Goal: Information Seeking & Learning: Check status

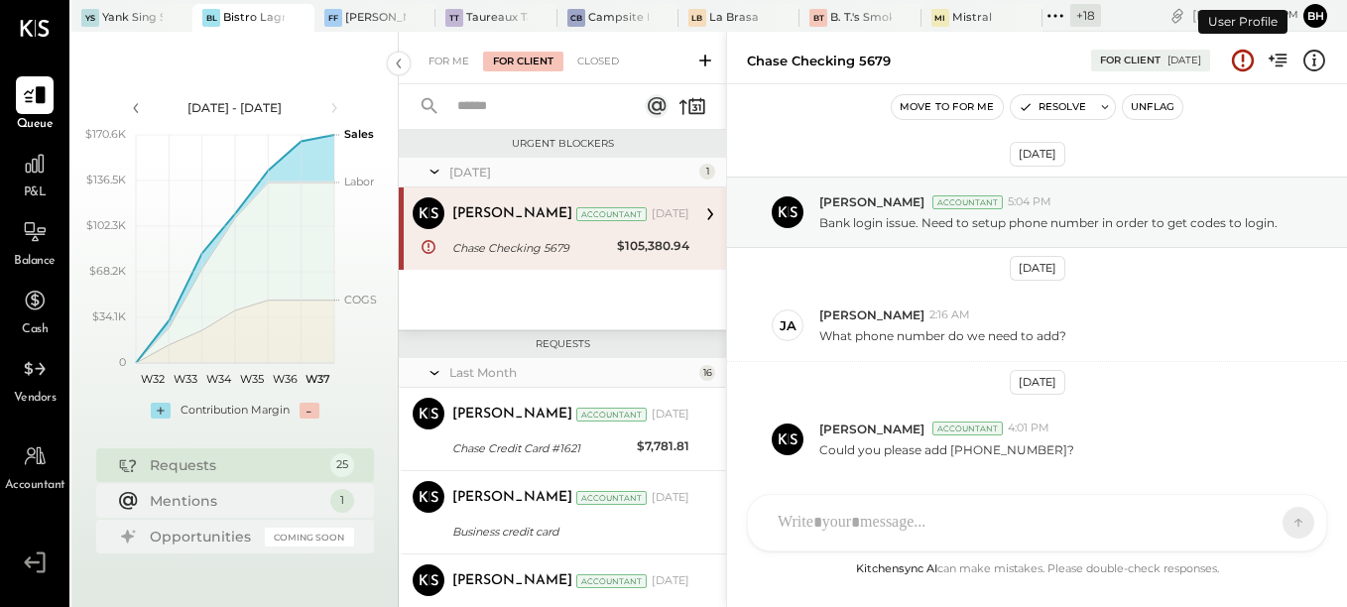
scroll to position [65, 0]
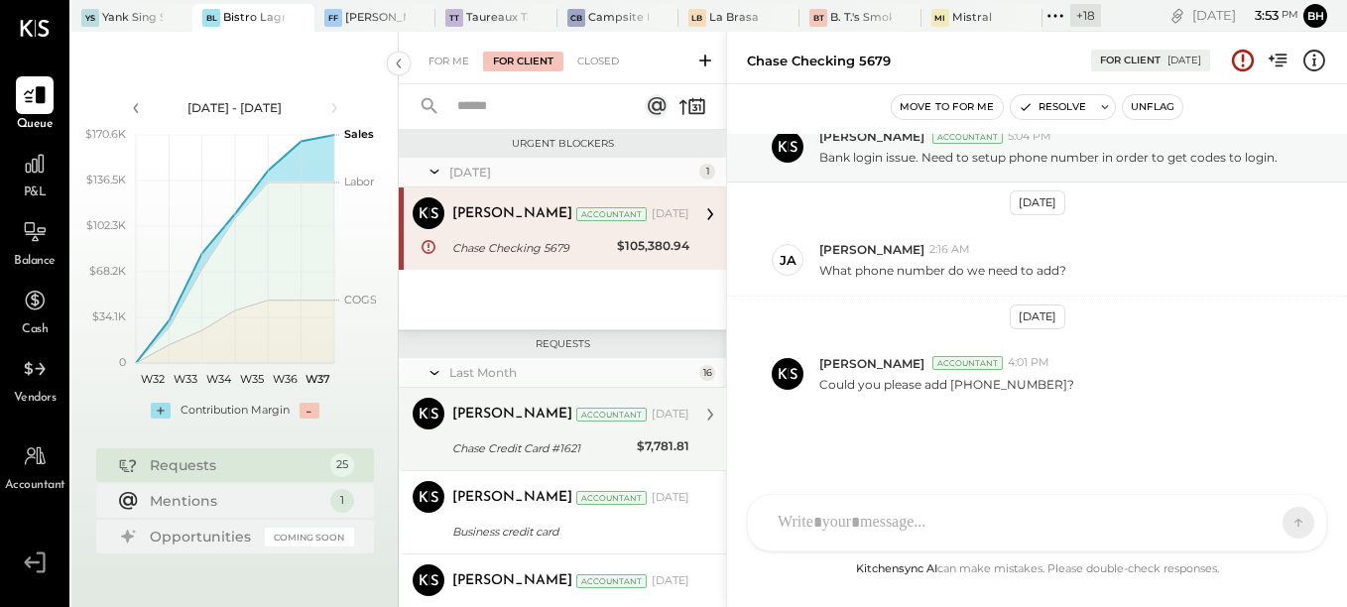
click at [568, 443] on div "Chase Credit Card #1621" at bounding box center [541, 449] width 179 height 20
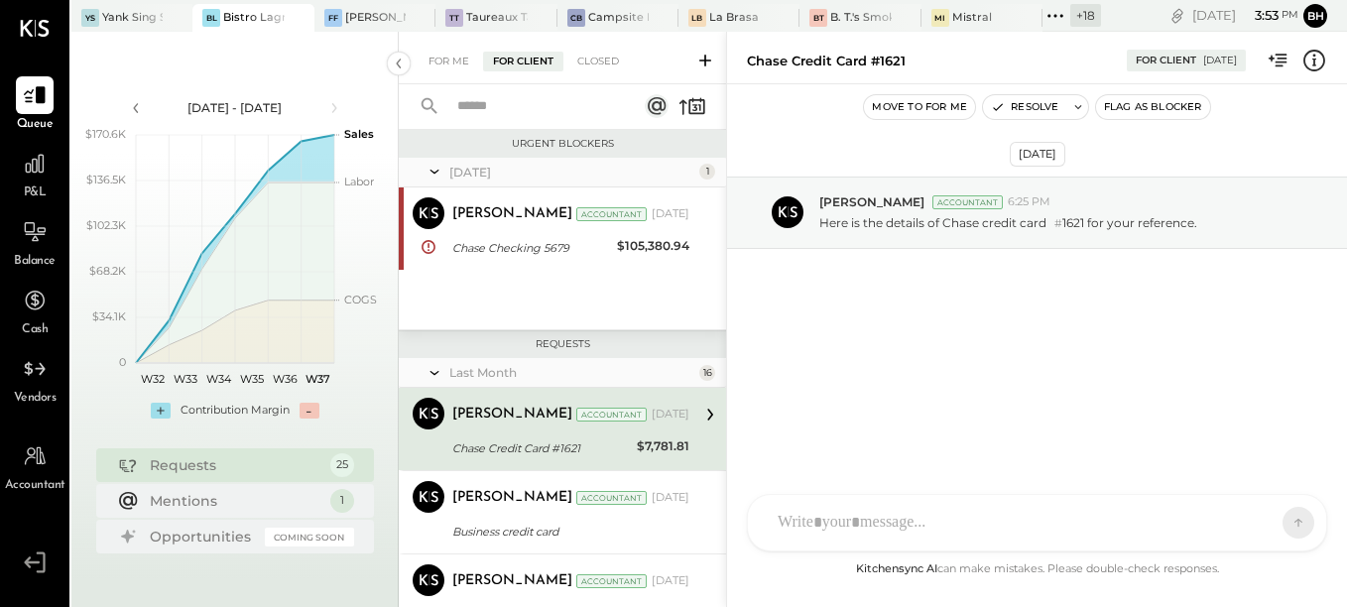
click at [474, 108] on input "text" at bounding box center [536, 106] width 180 height 33
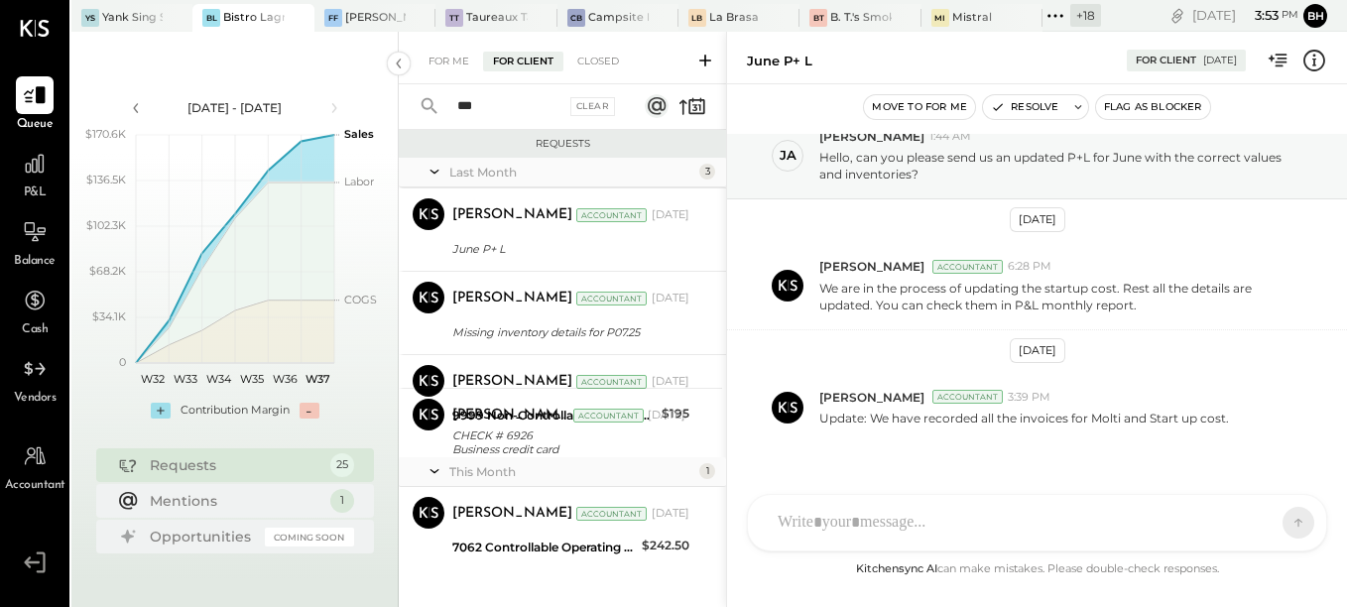
scroll to position [99, 0]
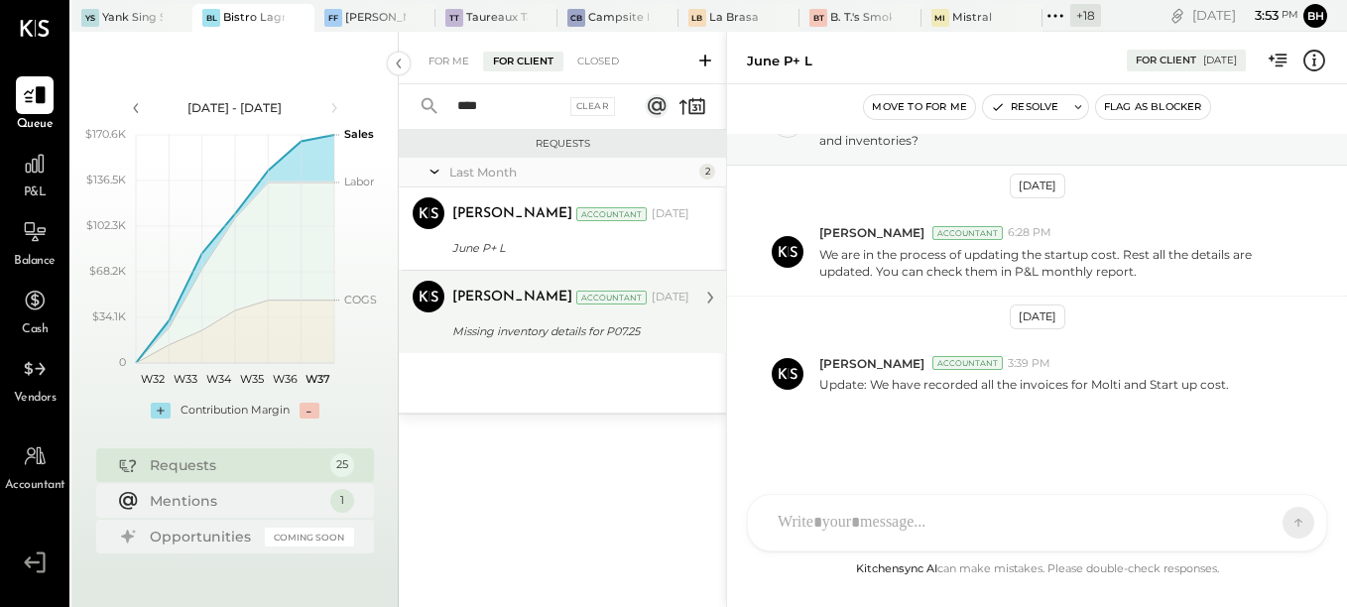
click at [525, 317] on div "[PERSON_NAME] Accountant [DATE] Missing inventory details for P07.25 Thank you,…" at bounding box center [570, 312] width 237 height 63
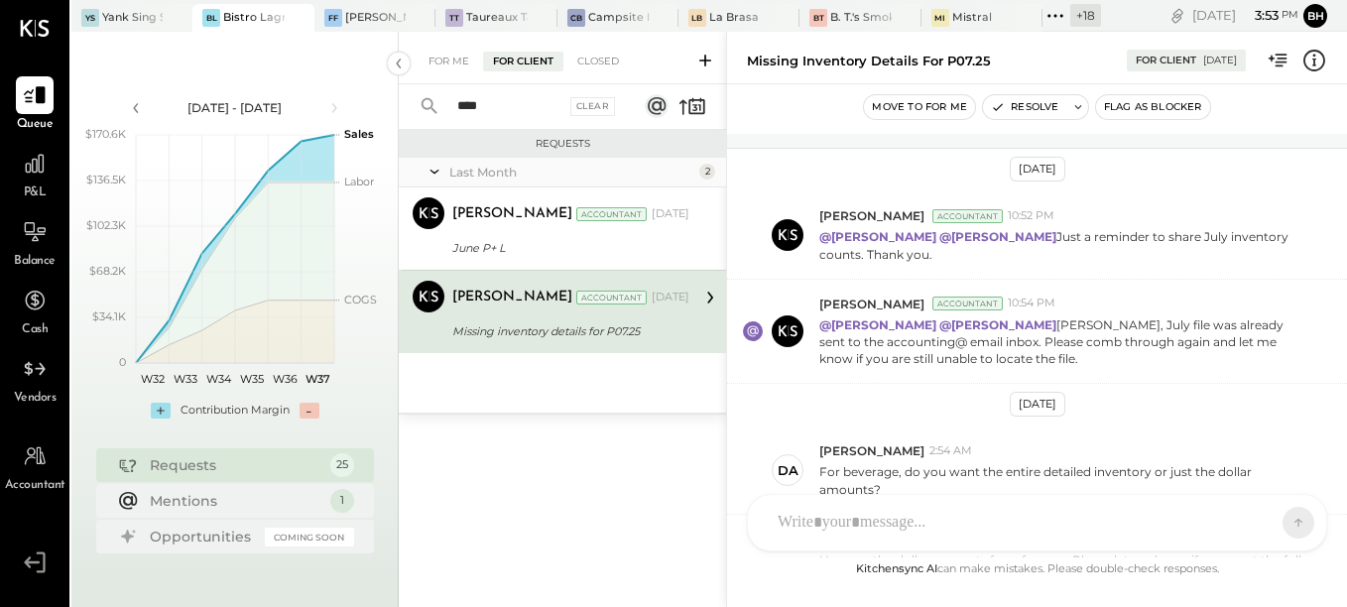
scroll to position [485, 0]
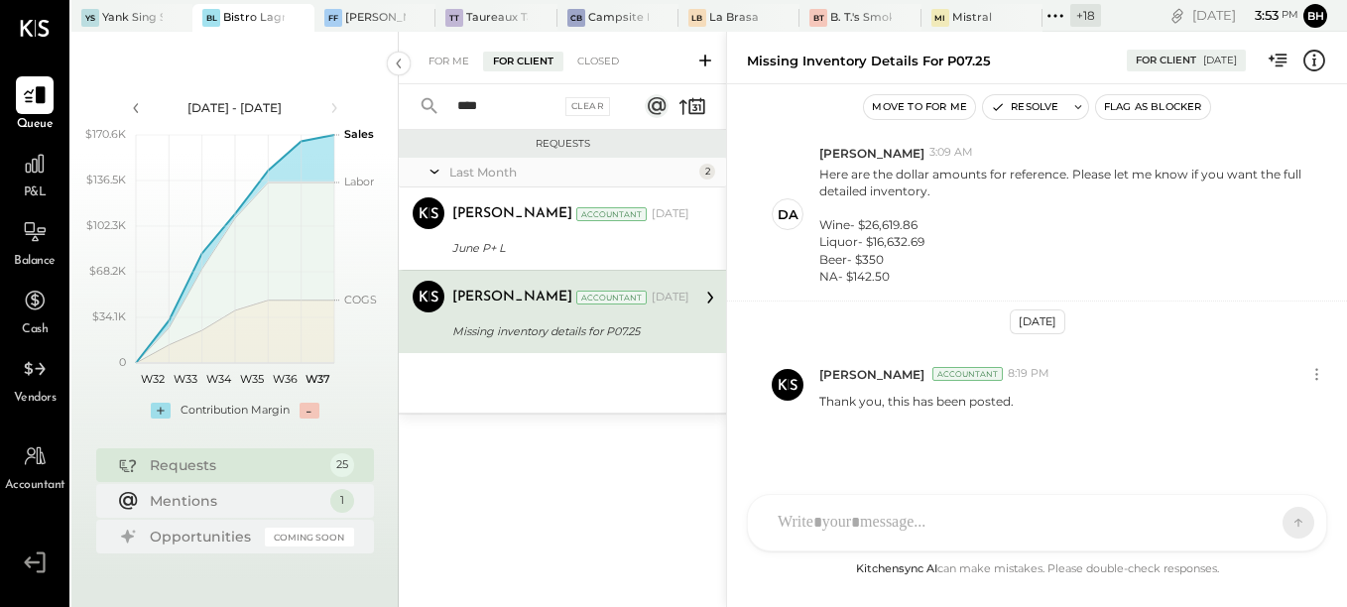
click at [503, 105] on input "****" at bounding box center [503, 106] width 115 height 33
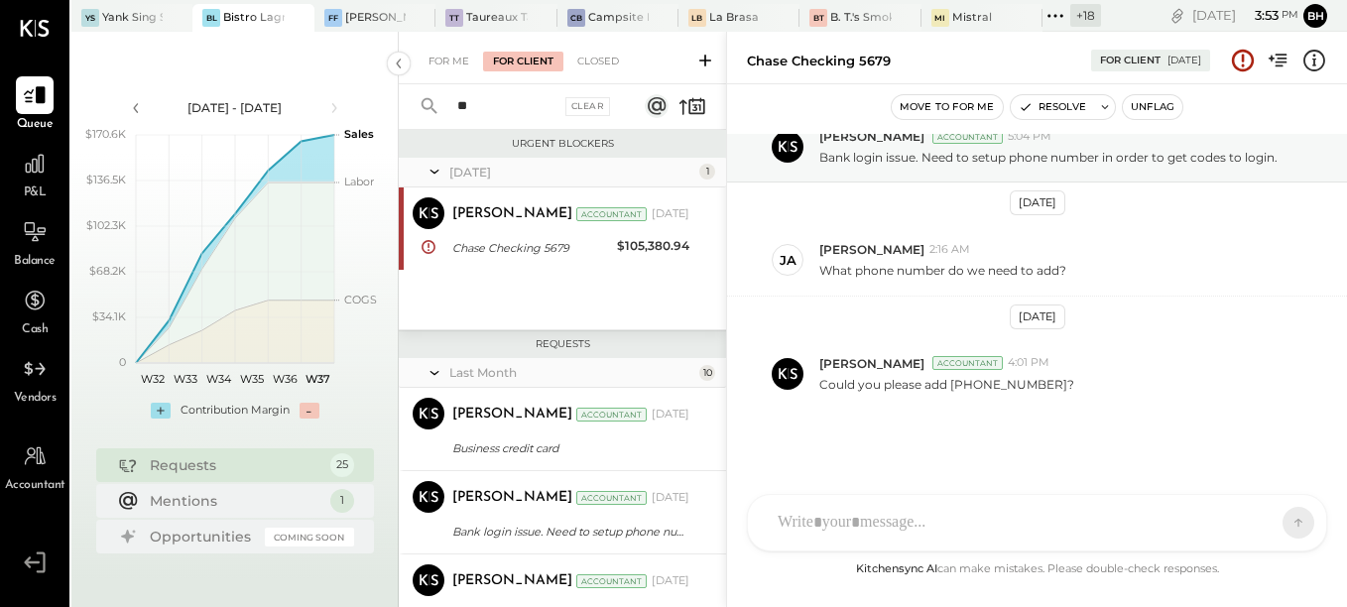
type input "*"
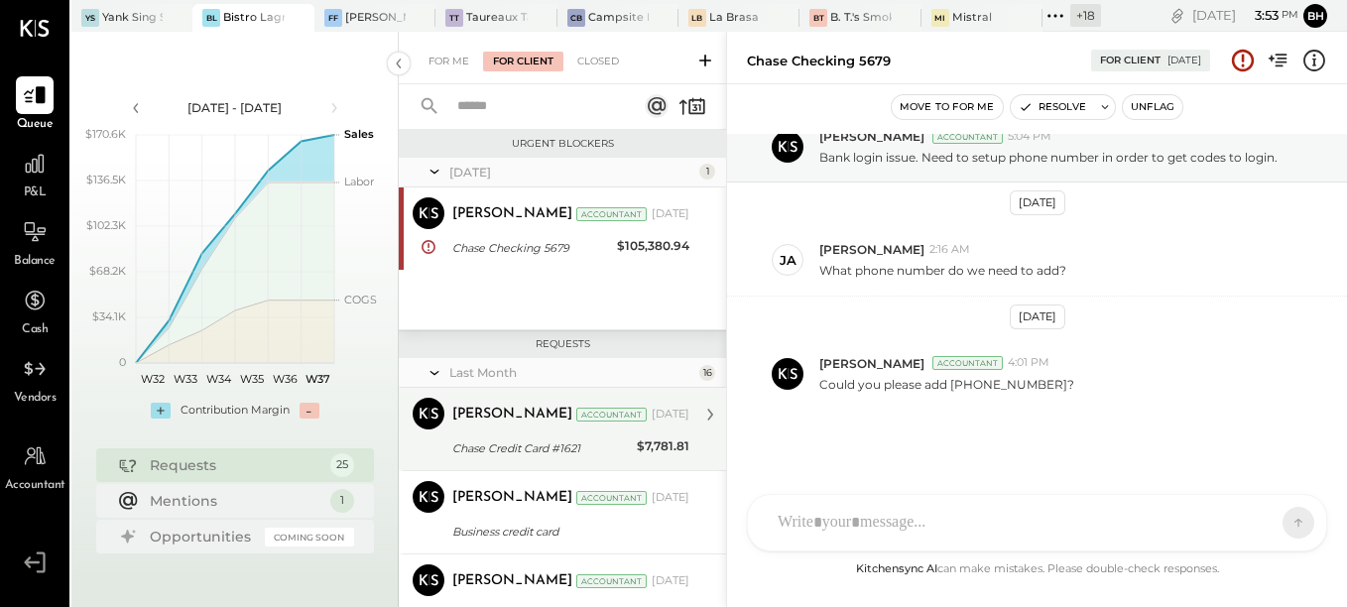
click at [522, 446] on div "Chase Credit Card #1621" at bounding box center [541, 449] width 179 height 20
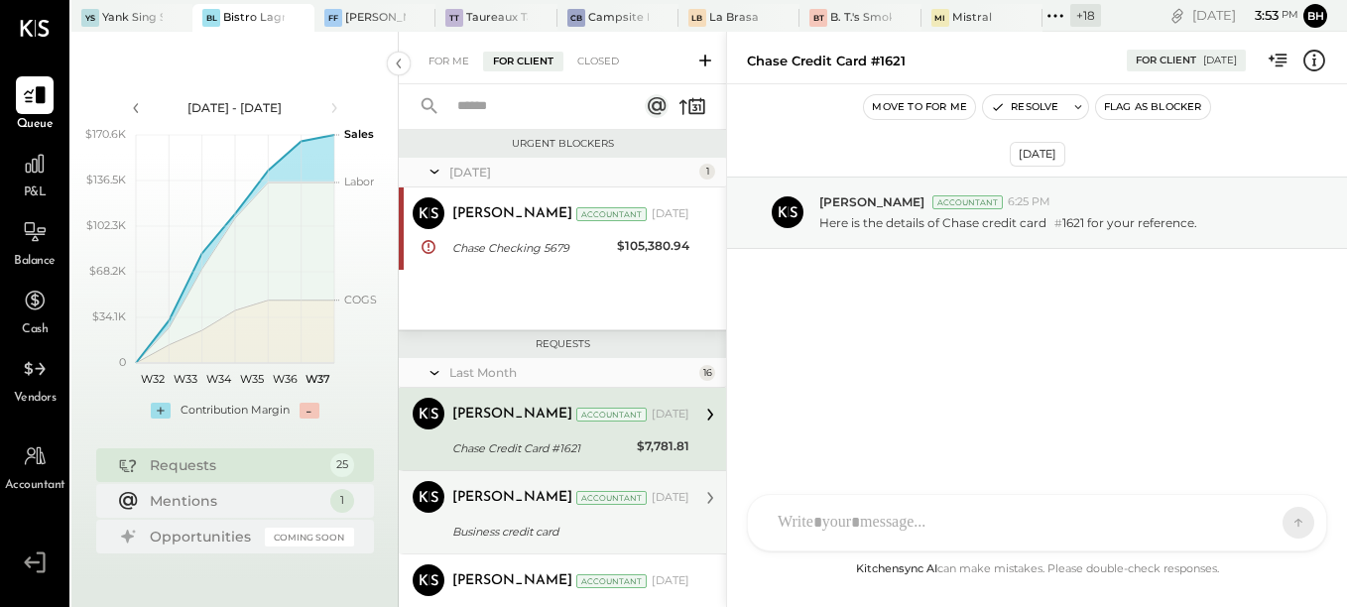
click at [532, 519] on div "[PERSON_NAME] Accountant [DATE] Business credit card I have flagged the GL of c…" at bounding box center [570, 512] width 237 height 63
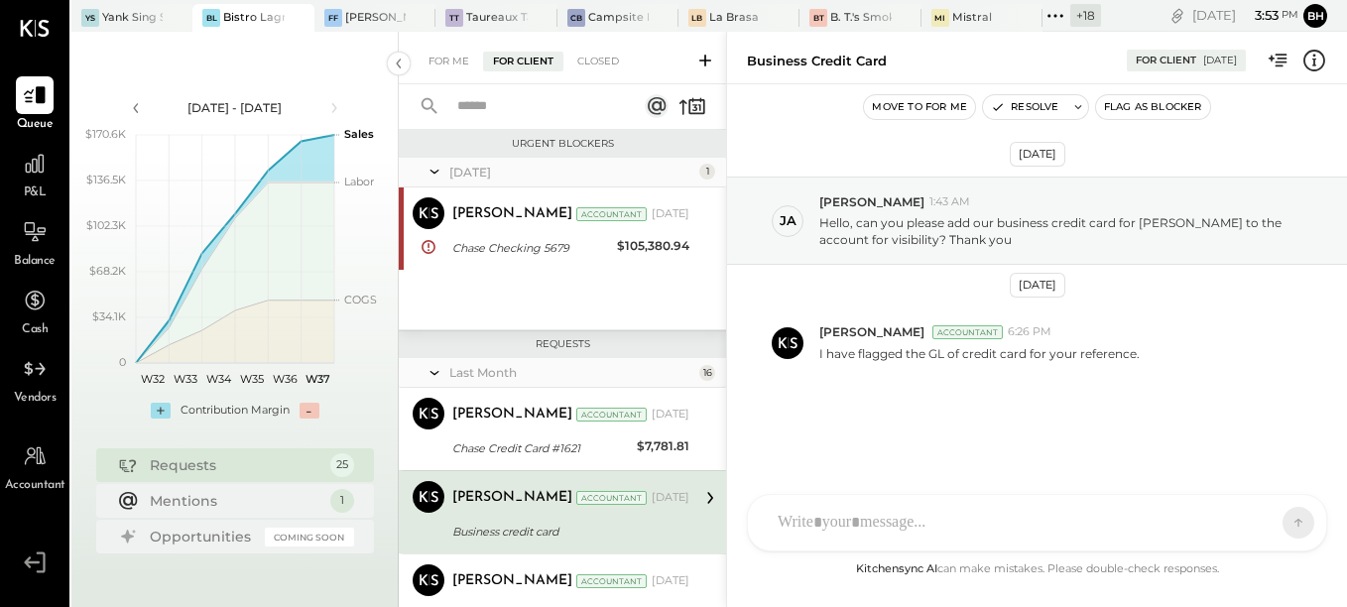
click at [701, 64] on icon at bounding box center [706, 61] width 20 height 20
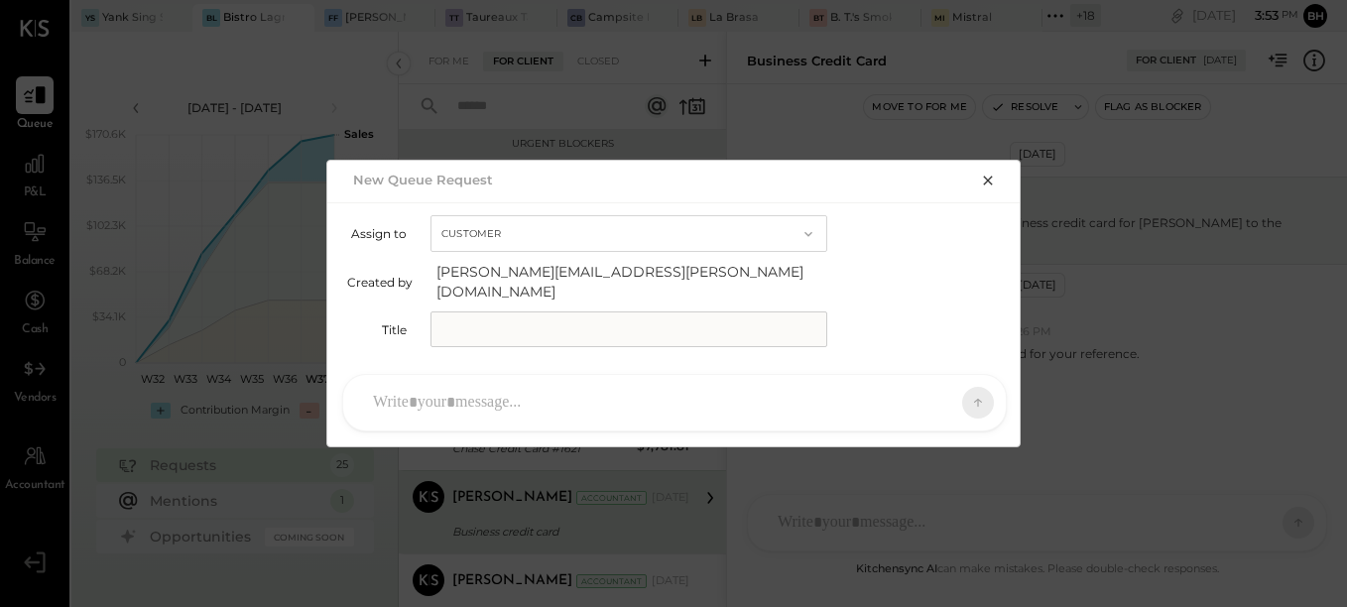
click at [484, 319] on input "text" at bounding box center [629, 330] width 397 height 36
type input "**********"
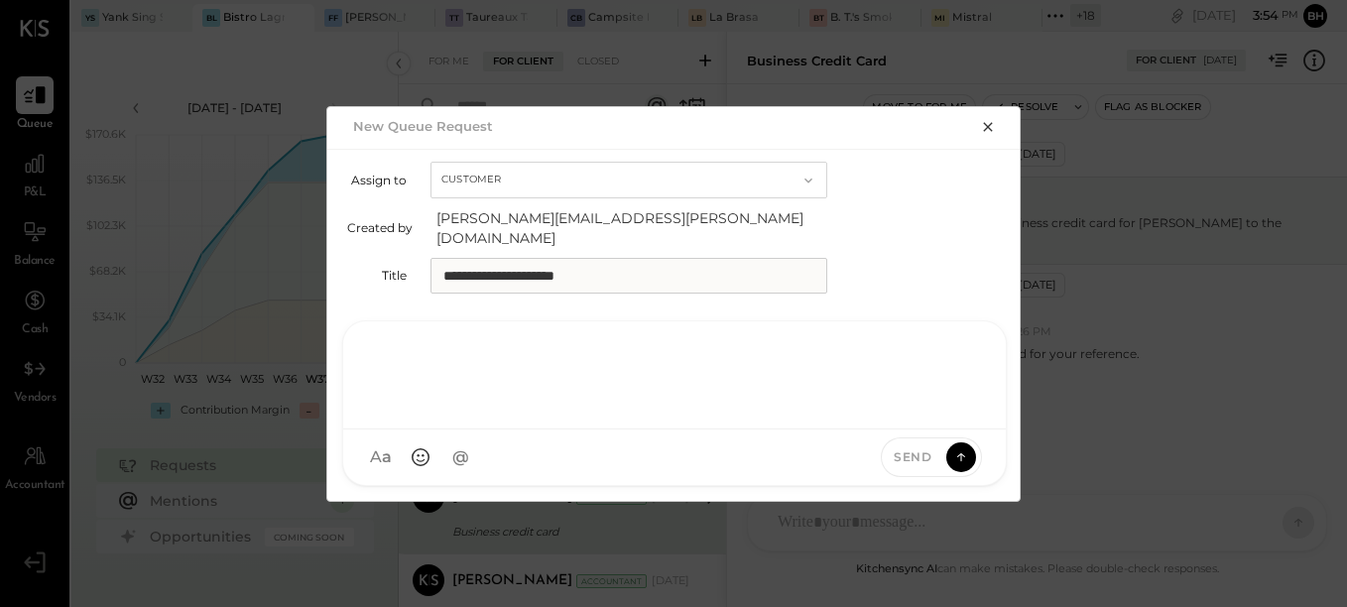
click at [477, 391] on div at bounding box center [674, 372] width 623 height 79
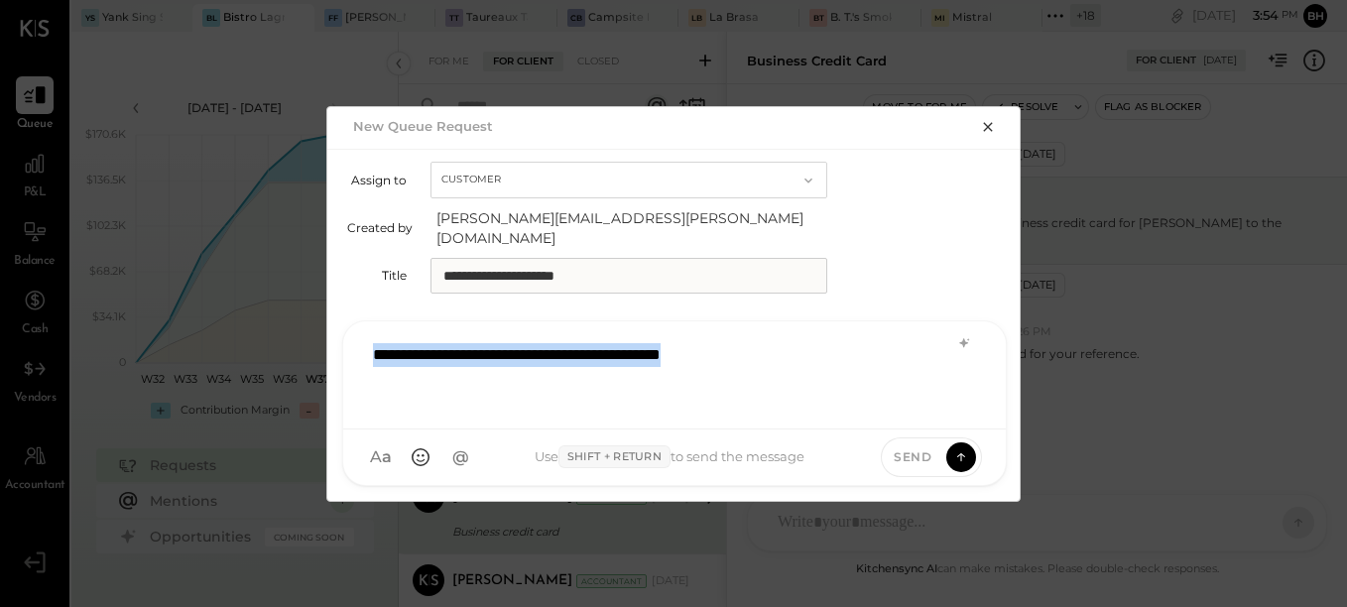
copy div "**********"
click at [959, 447] on icon at bounding box center [962, 457] width 18 height 20
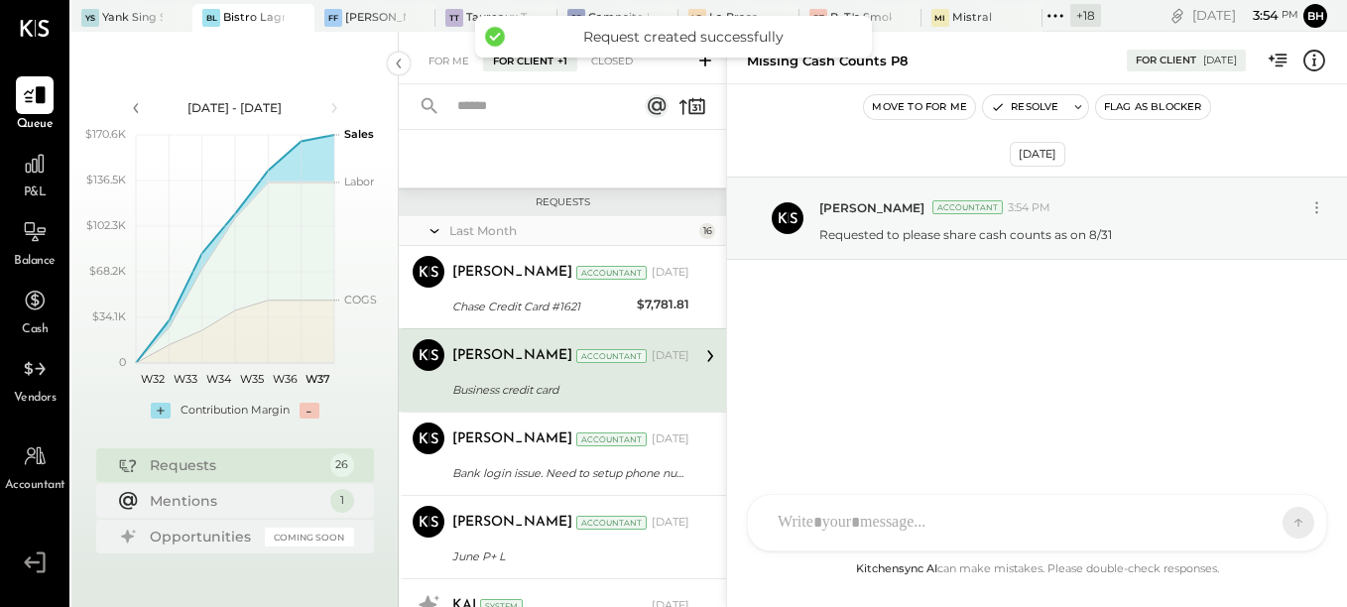
scroll to position [2195, 0]
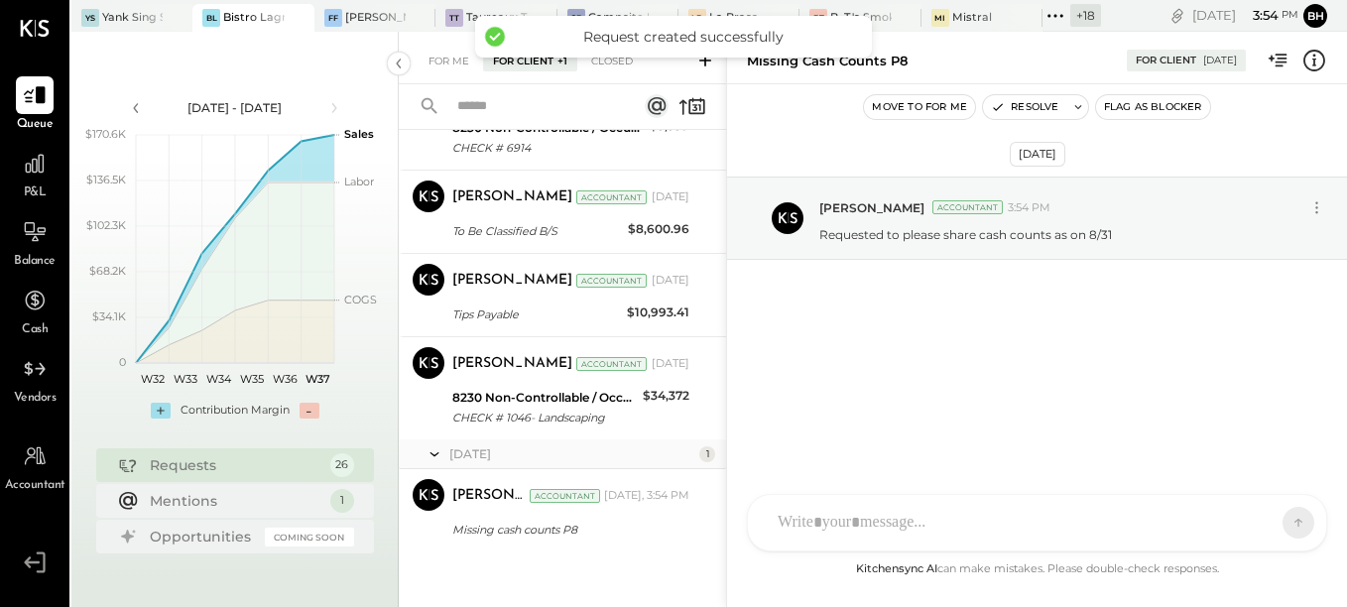
click at [700, 64] on icon at bounding box center [706, 61] width 20 height 20
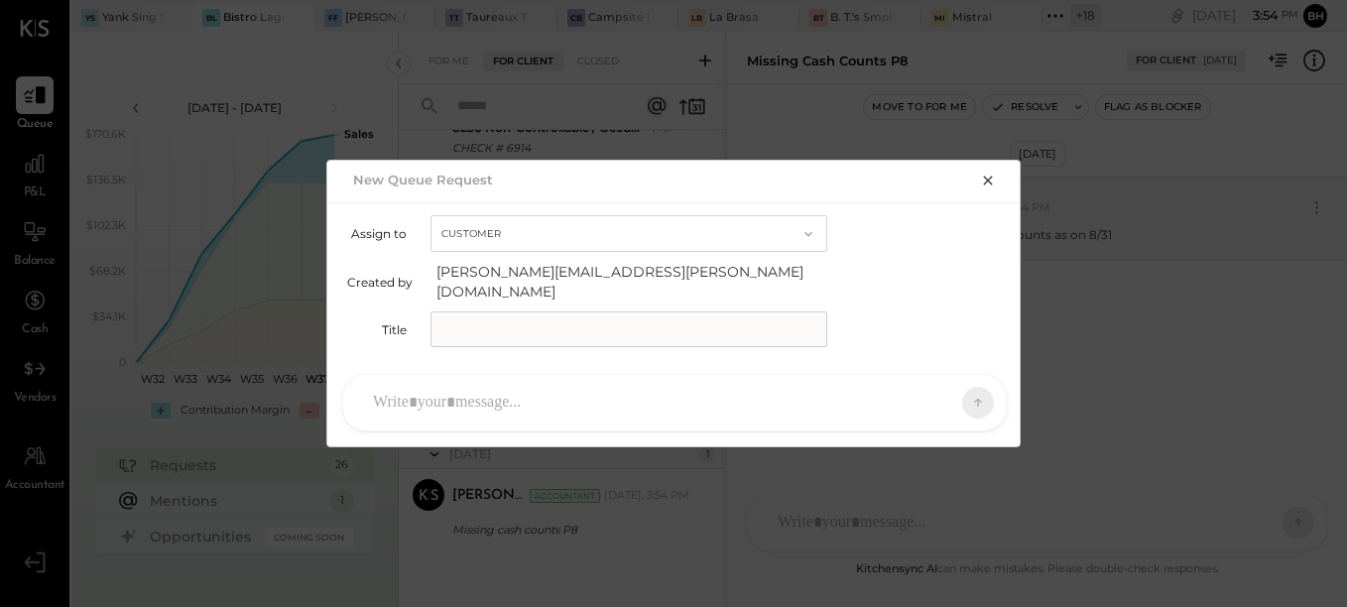
click at [524, 324] on input "text" at bounding box center [629, 330] width 397 height 36
type input "**********"
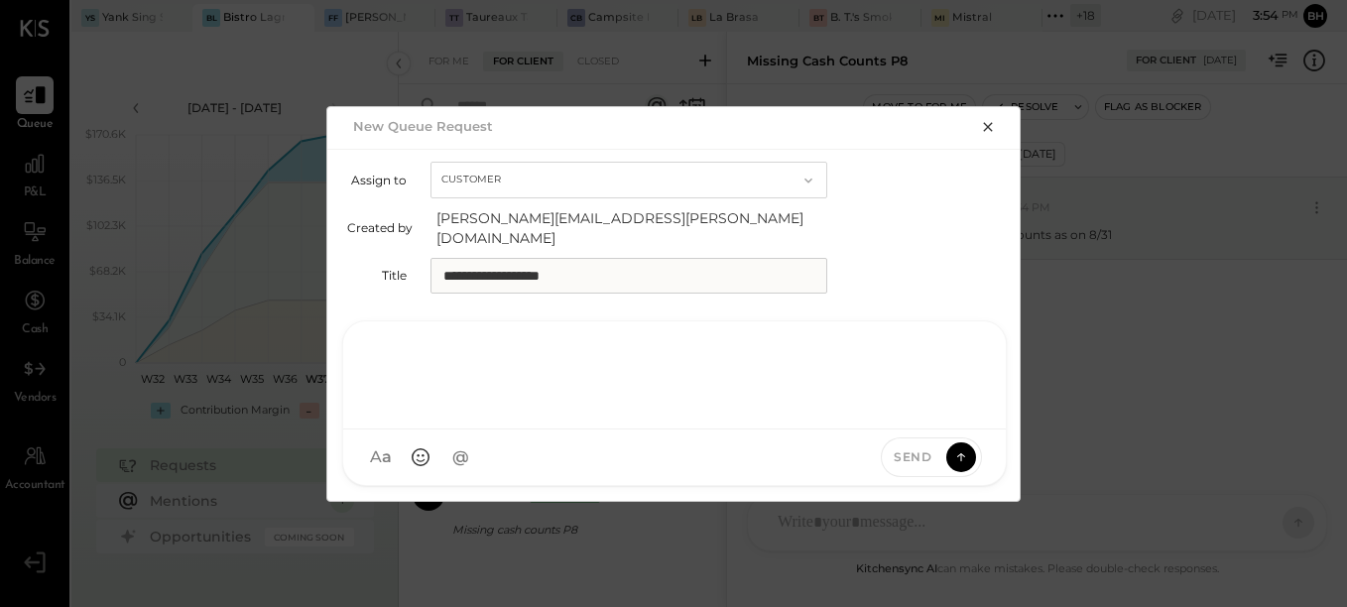
paste div
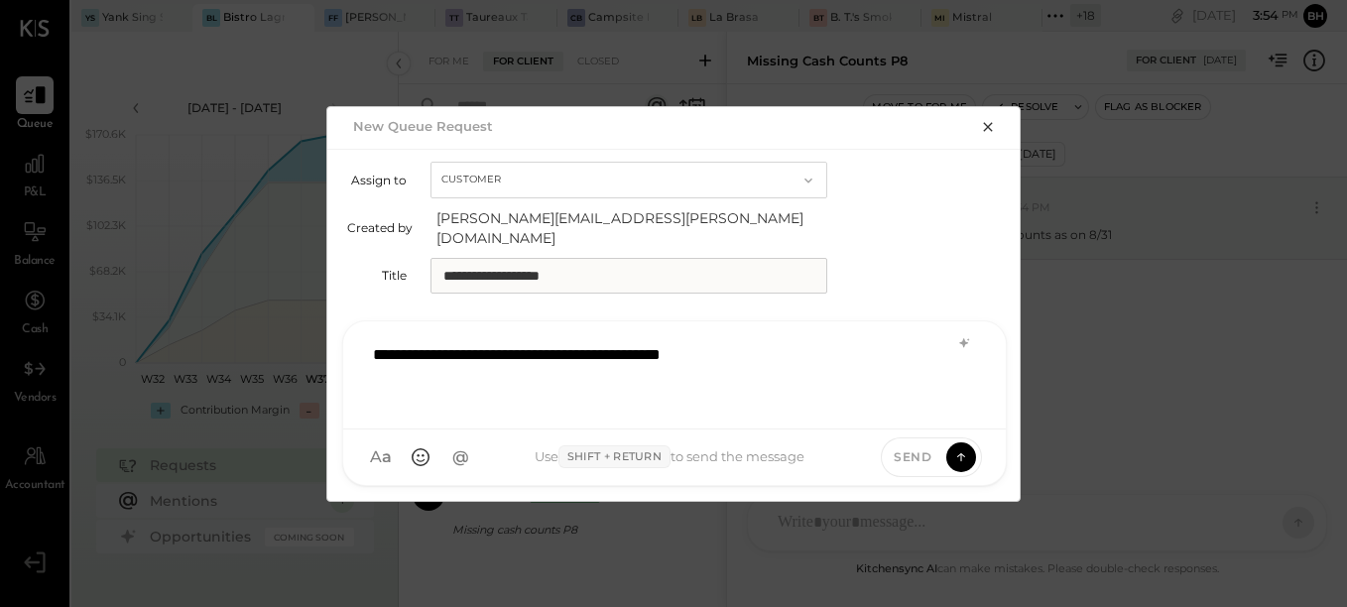
click at [603, 346] on div "**********" at bounding box center [674, 372] width 623 height 79
click at [960, 442] on button at bounding box center [962, 457] width 30 height 30
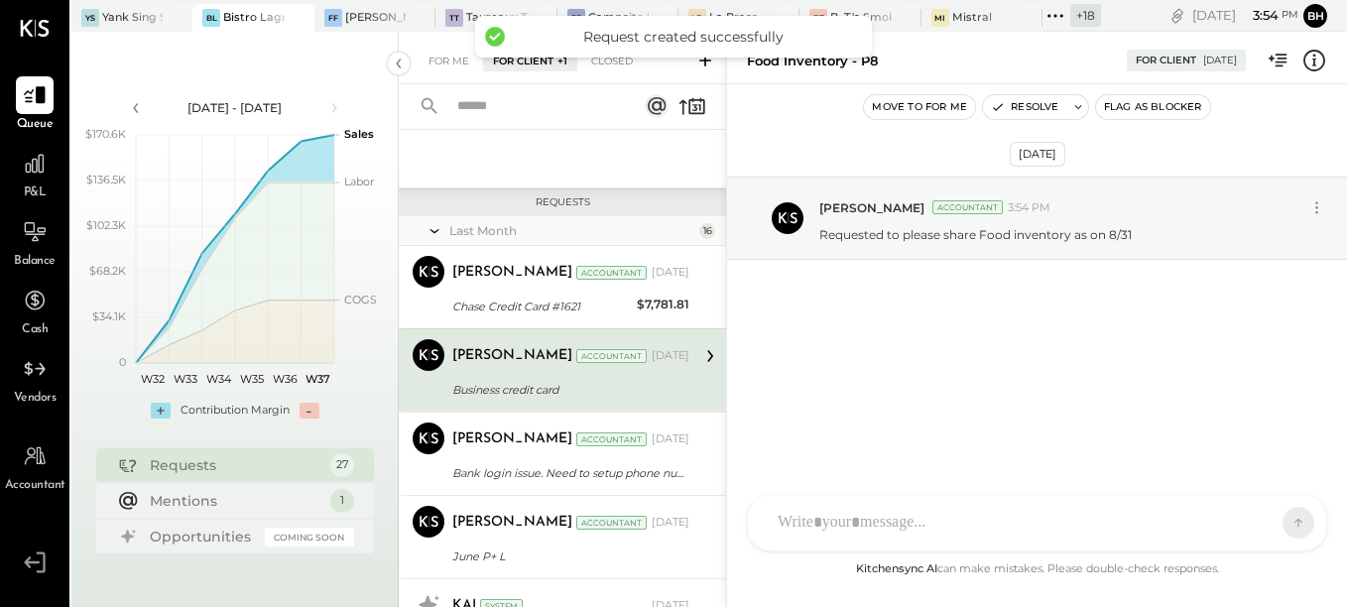
scroll to position [2278, 0]
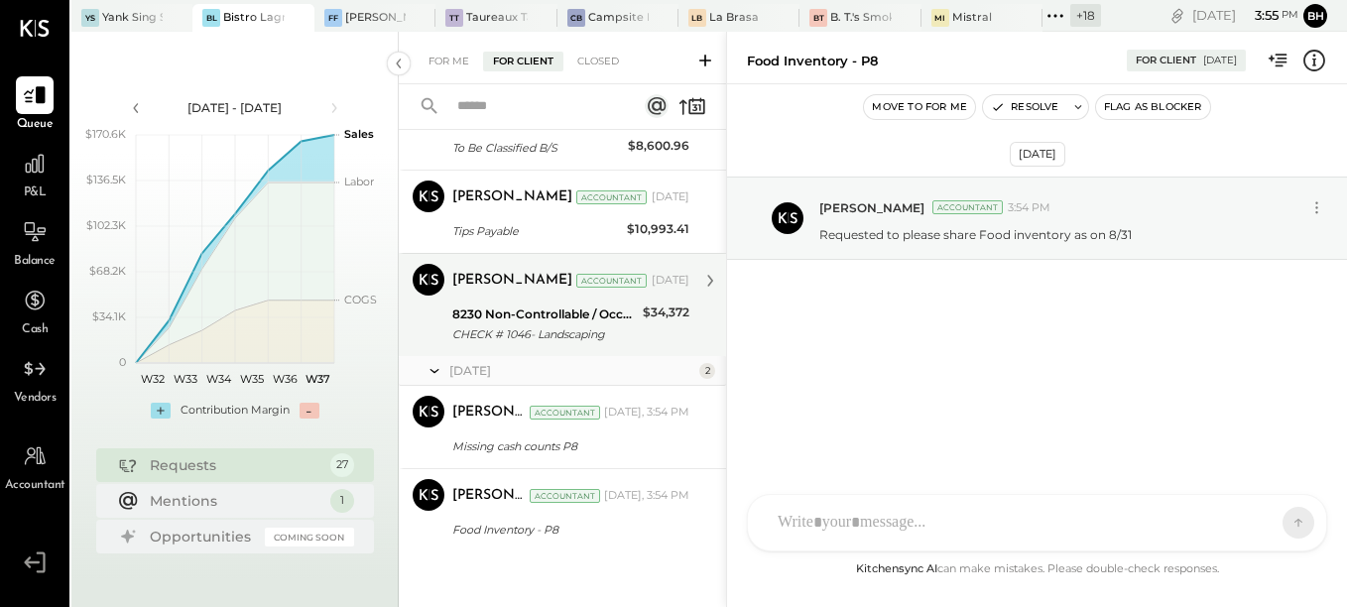
click at [609, 327] on div "CHECK # 1046- Landscaping" at bounding box center [544, 334] width 185 height 20
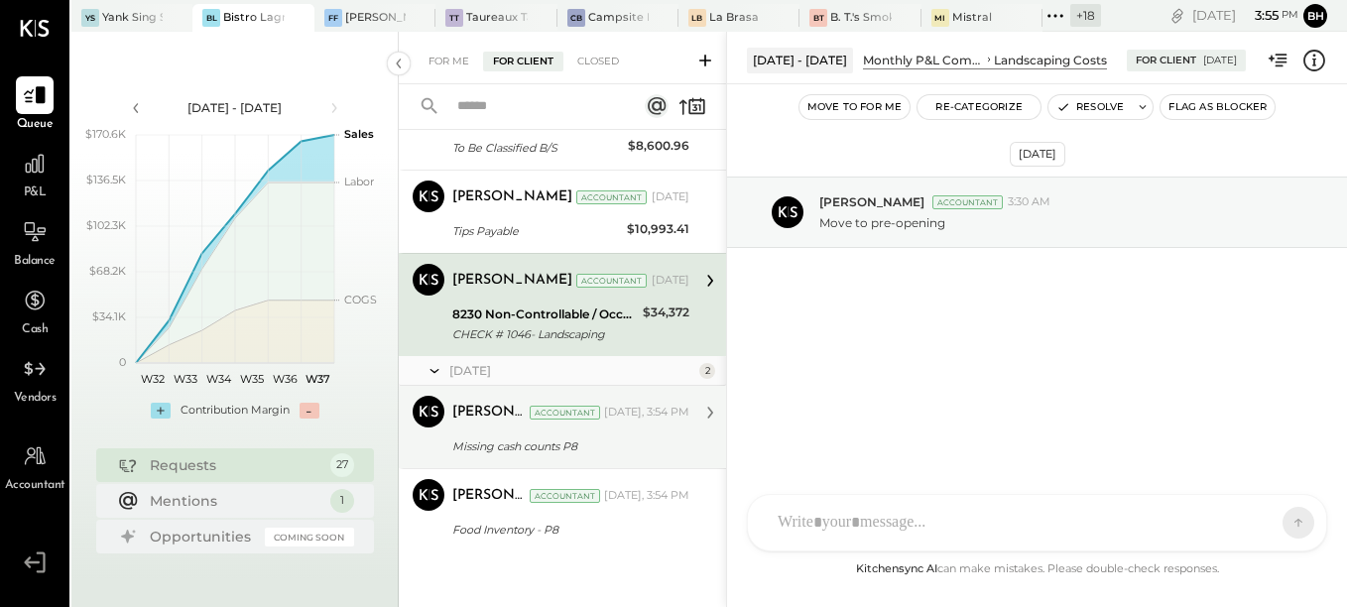
click at [538, 440] on div "Missing cash counts P8" at bounding box center [567, 447] width 231 height 20
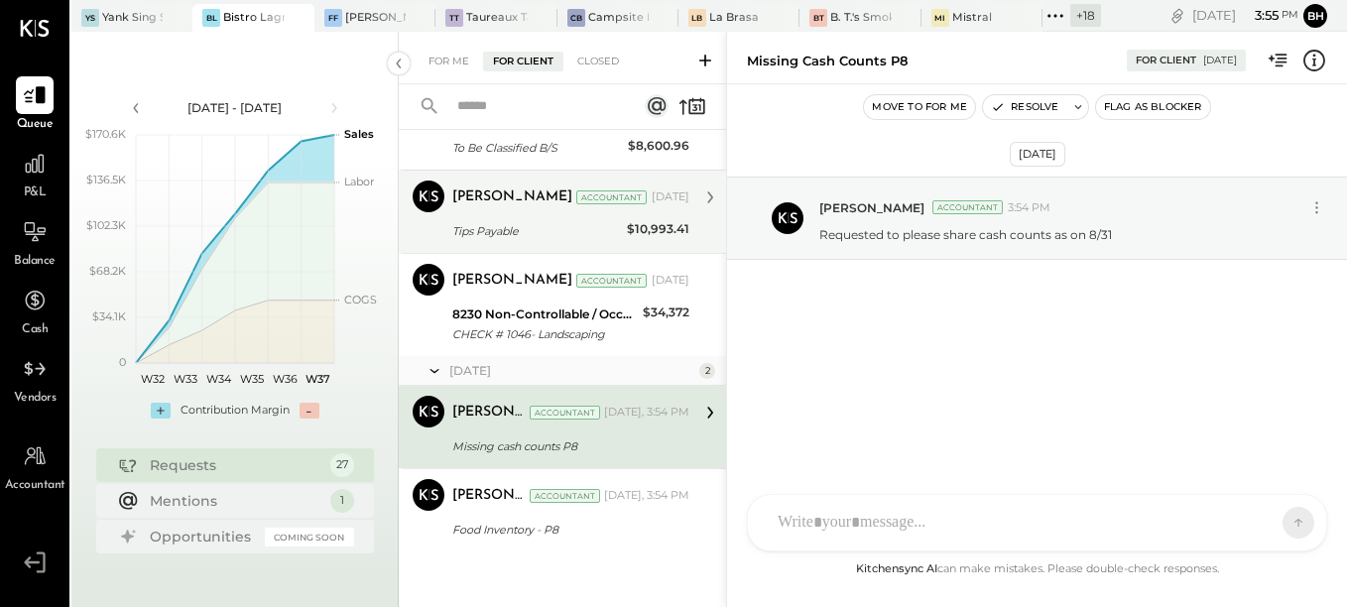
click at [519, 231] on div "Tips Payable" at bounding box center [536, 231] width 169 height 20
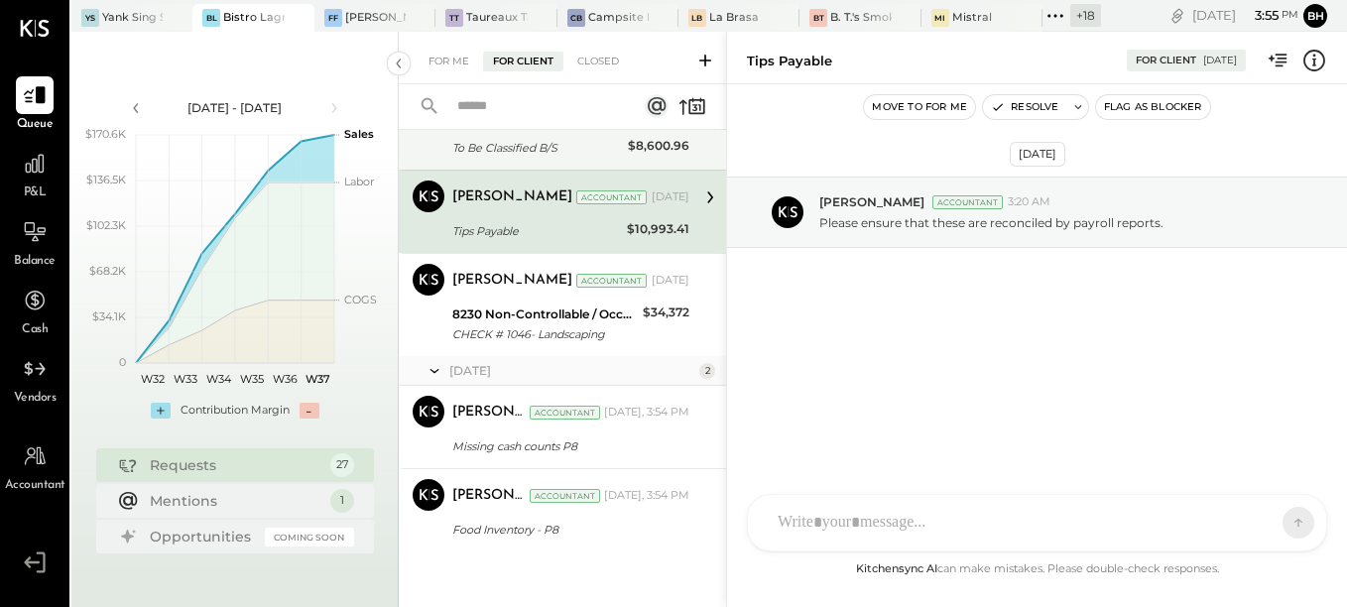
click at [532, 151] on div "To Be Classified B/S" at bounding box center [537, 148] width 170 height 20
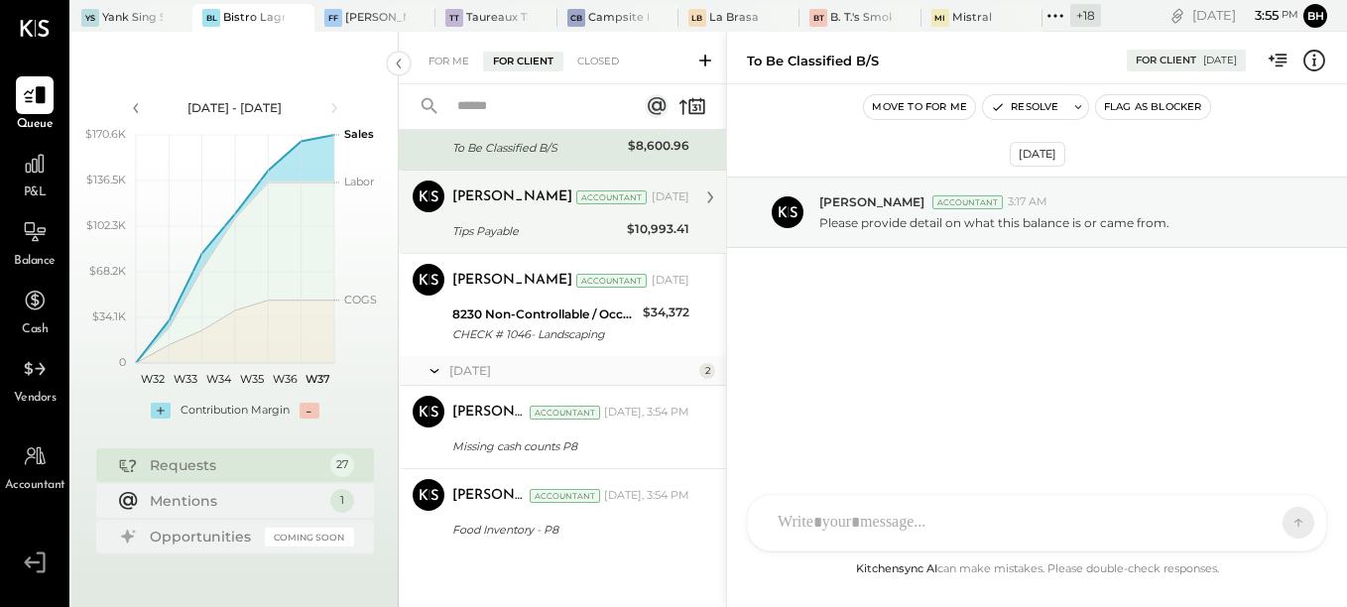
click at [522, 224] on div "Tips Payable" at bounding box center [536, 231] width 169 height 20
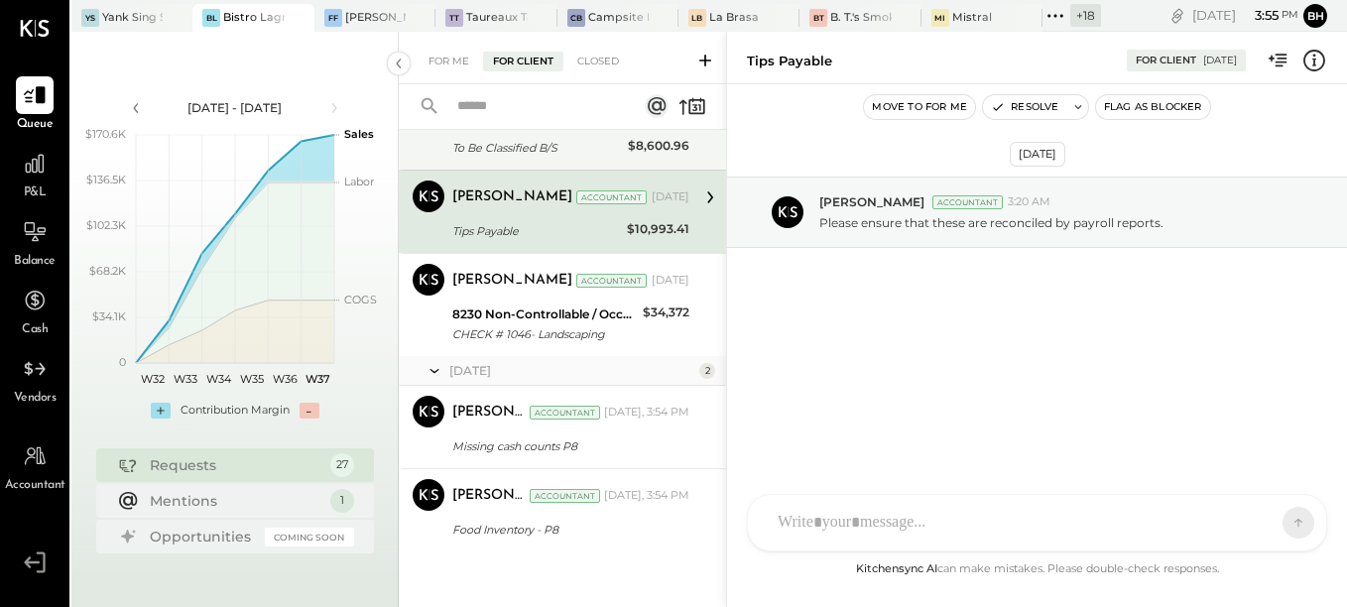
click at [508, 153] on div "To Be Classified B/S" at bounding box center [537, 148] width 170 height 20
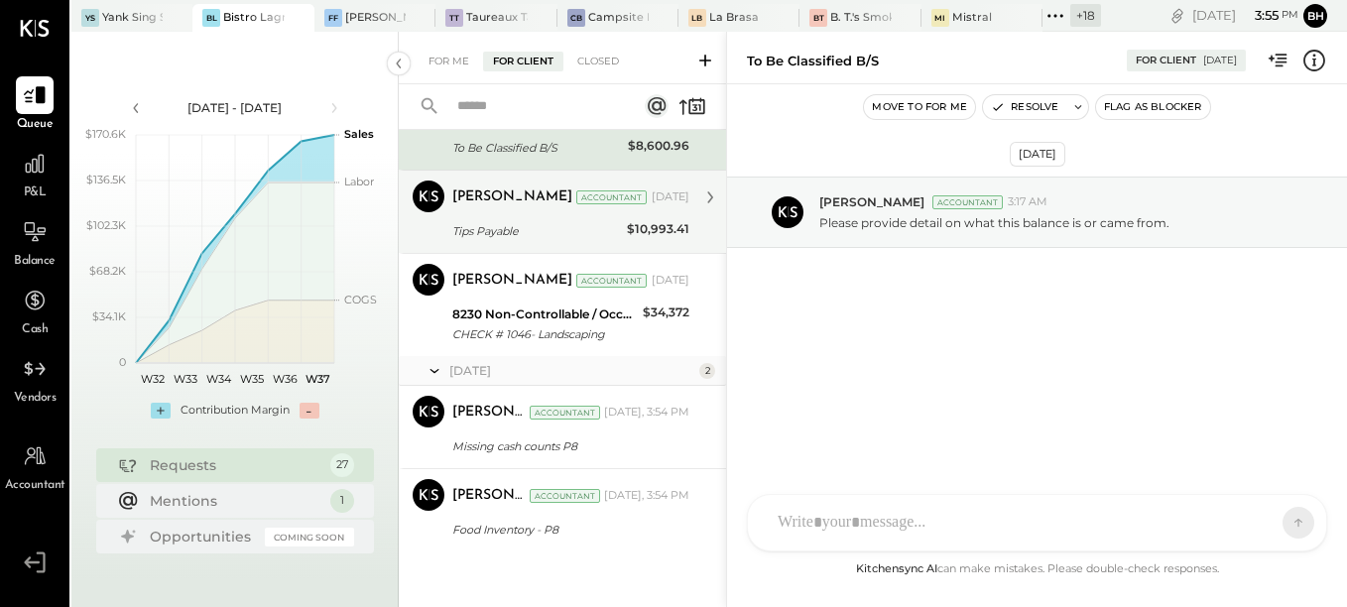
click at [528, 240] on div "Tips Payable" at bounding box center [536, 231] width 169 height 20
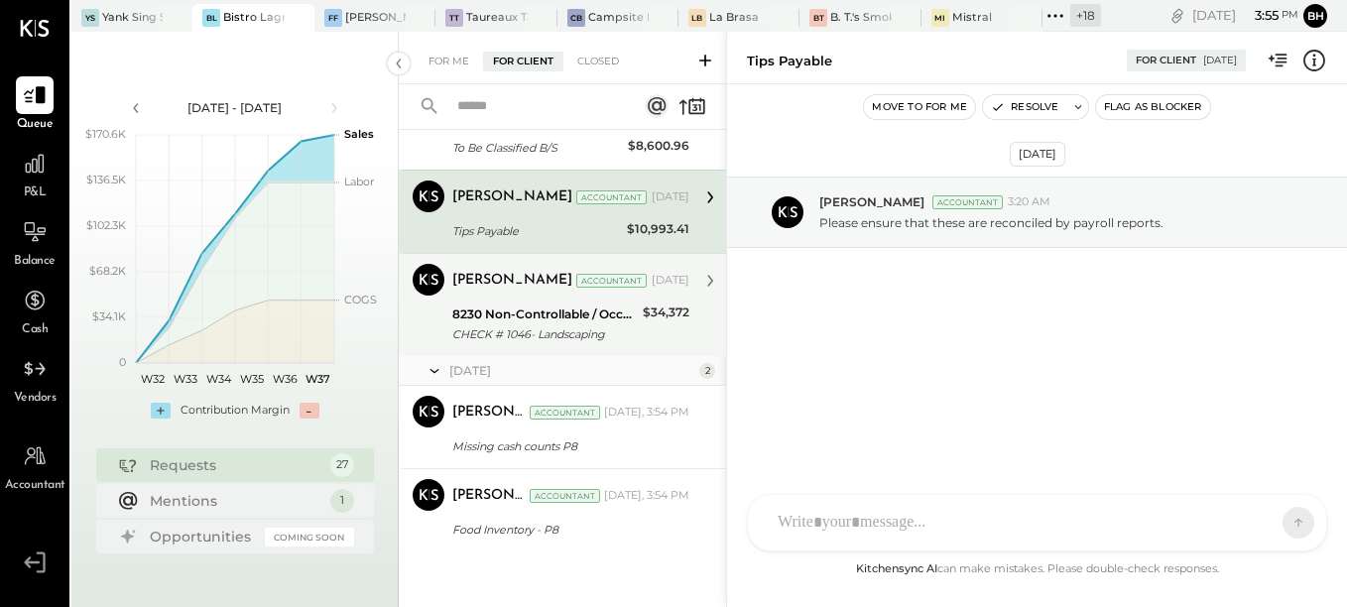
click at [522, 312] on div "8230 Non-Controllable / Occupancy:Utilities:Landscaping Costs" at bounding box center [544, 315] width 185 height 20
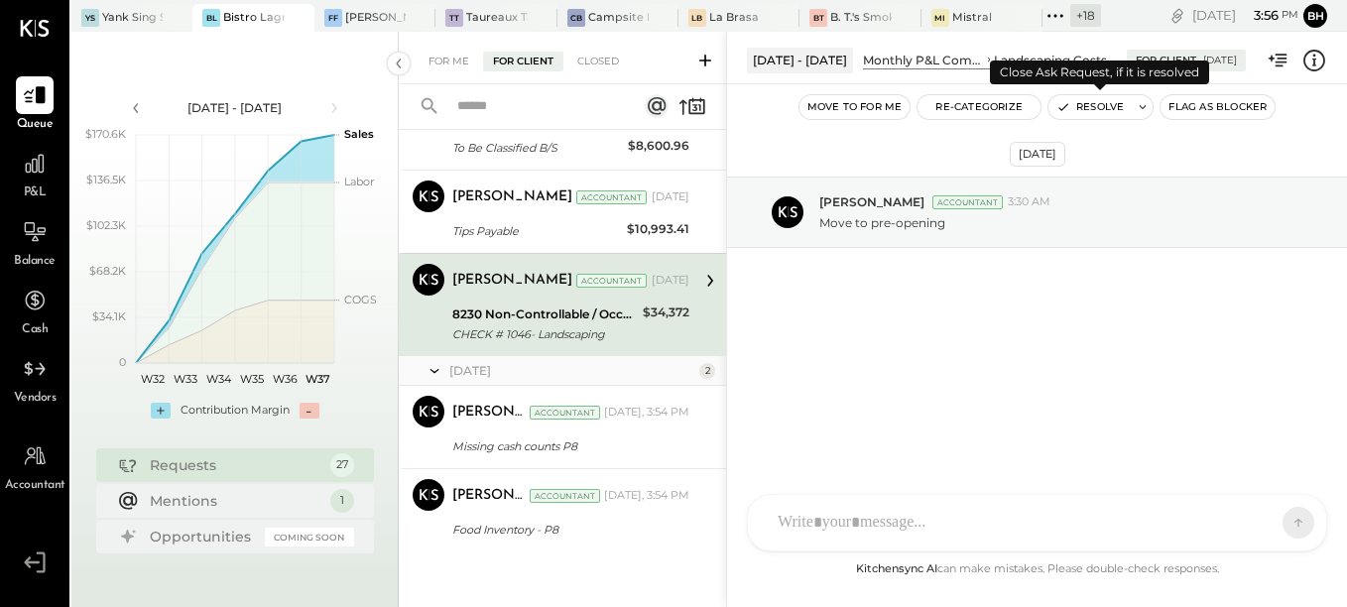
click at [1084, 104] on button "Resolve" at bounding box center [1090, 107] width 83 height 24
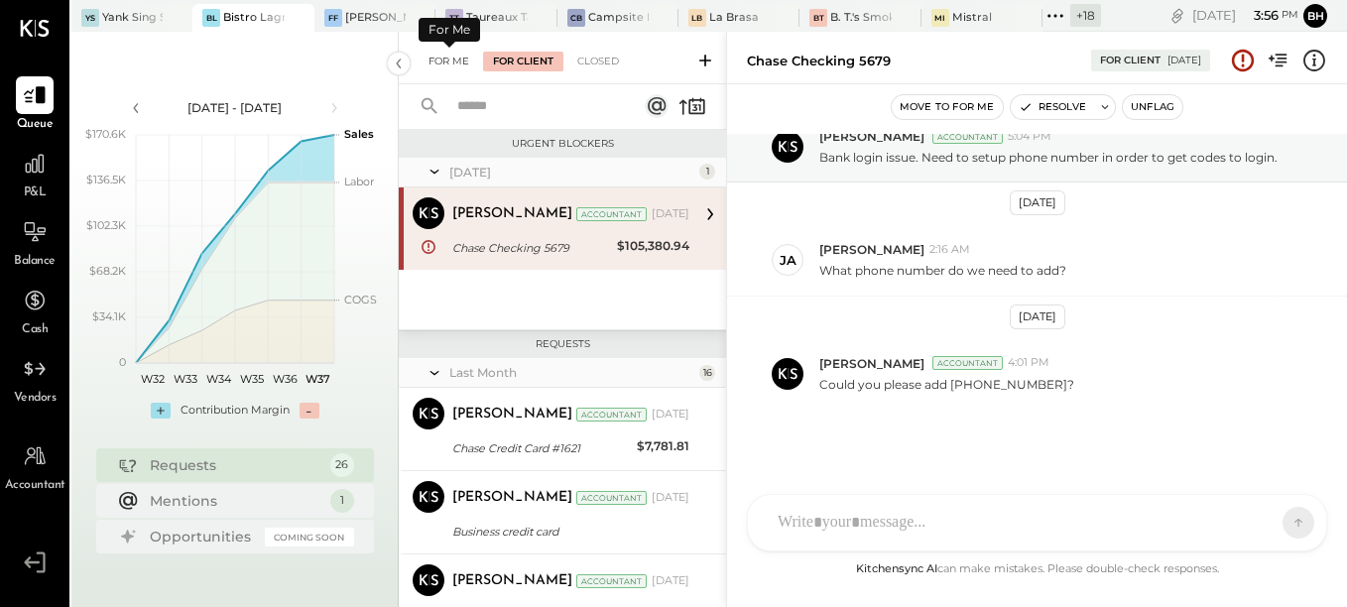
click at [448, 62] on div "For Me" at bounding box center [449, 62] width 61 height 20
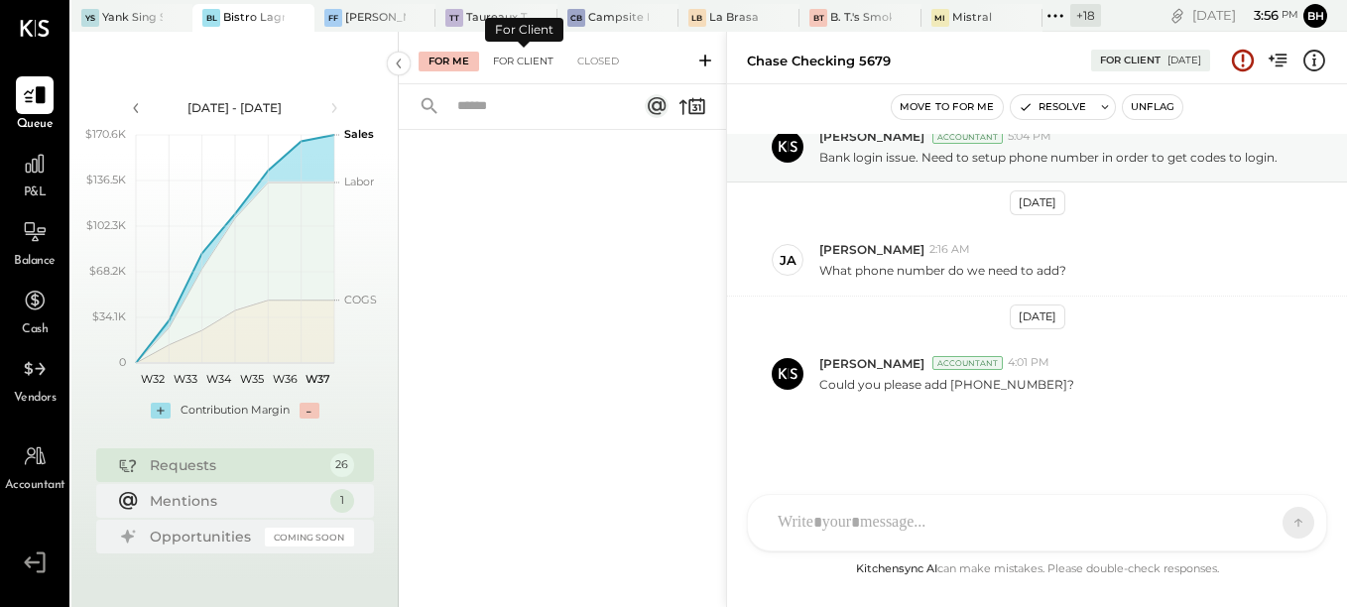
click at [503, 58] on div "For Client" at bounding box center [523, 62] width 80 height 20
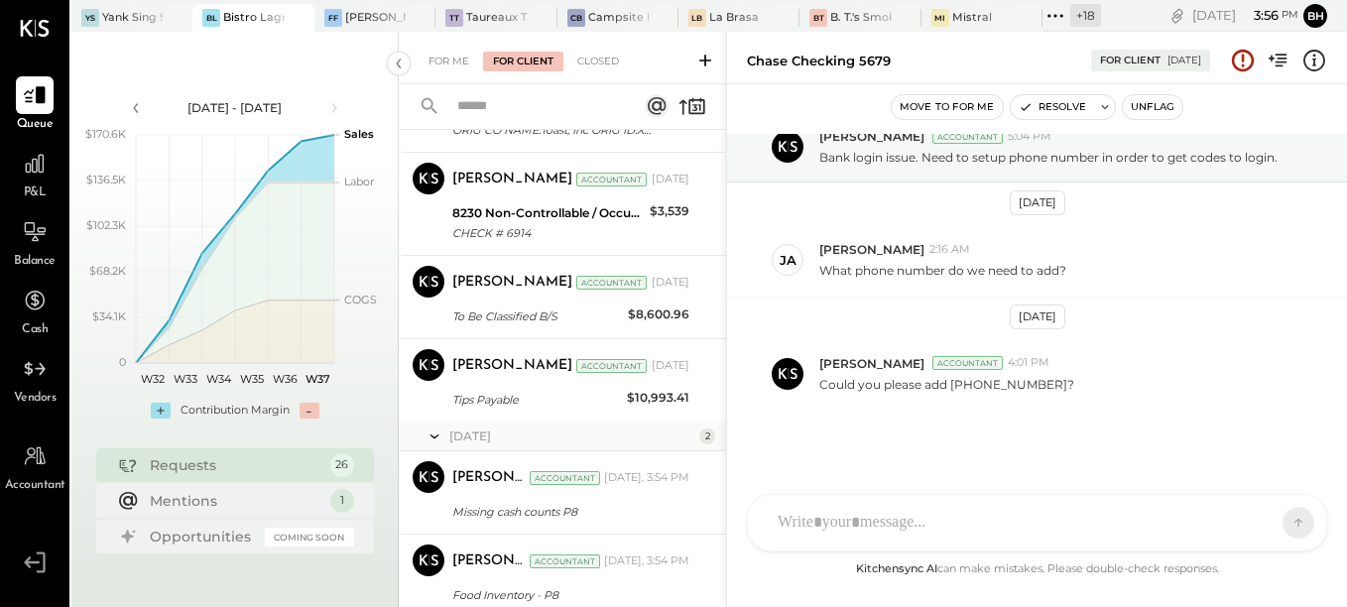
scroll to position [2174, 0]
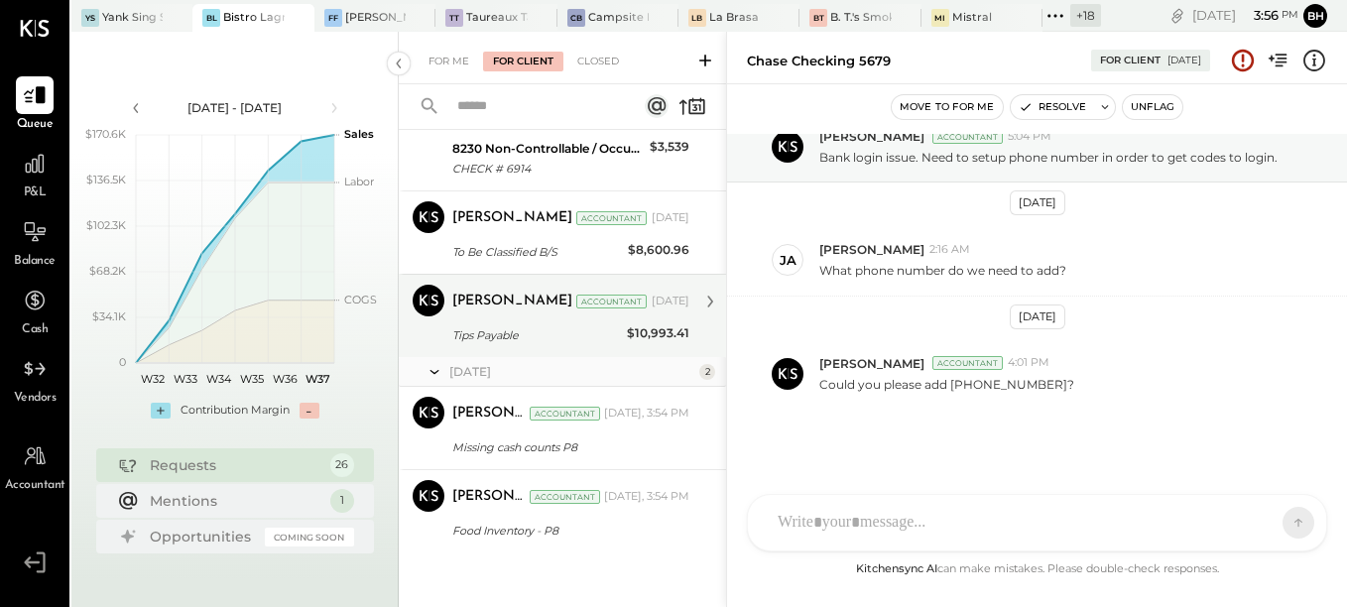
click at [584, 332] on div "Tips Payable" at bounding box center [536, 335] width 169 height 20
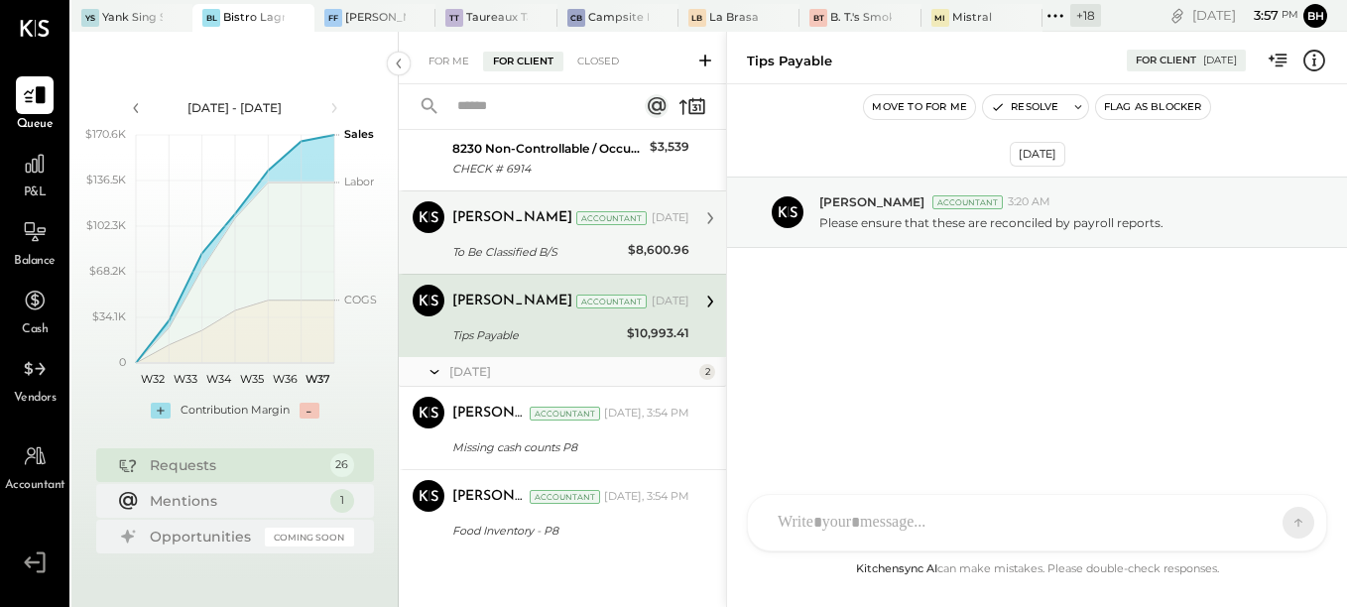
click at [572, 252] on div "To Be Classified B/S" at bounding box center [537, 252] width 170 height 20
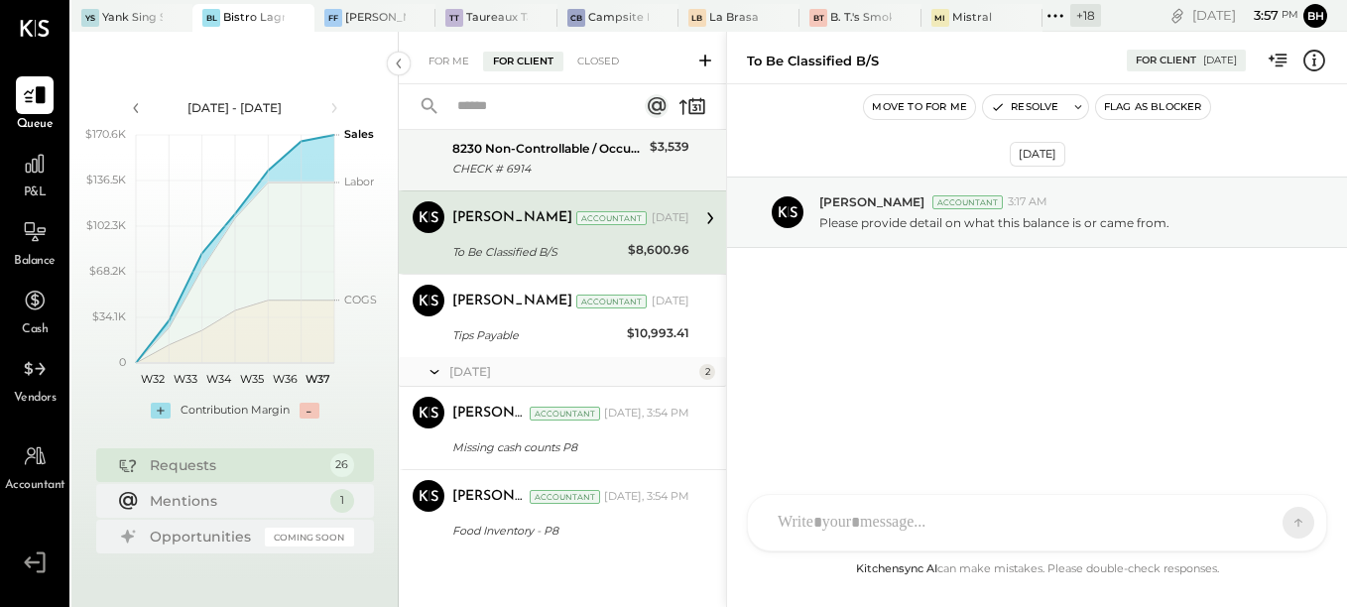
click at [561, 177] on div "CHECK # 6914" at bounding box center [548, 169] width 192 height 20
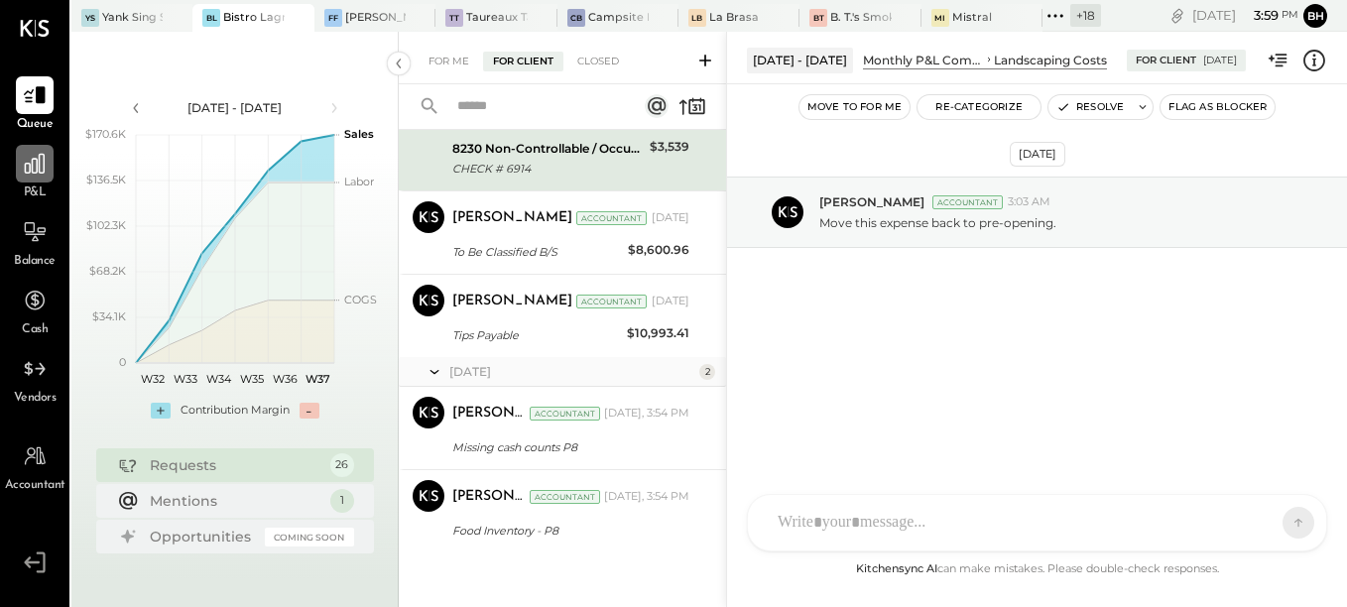
click at [37, 173] on icon at bounding box center [35, 164] width 20 height 20
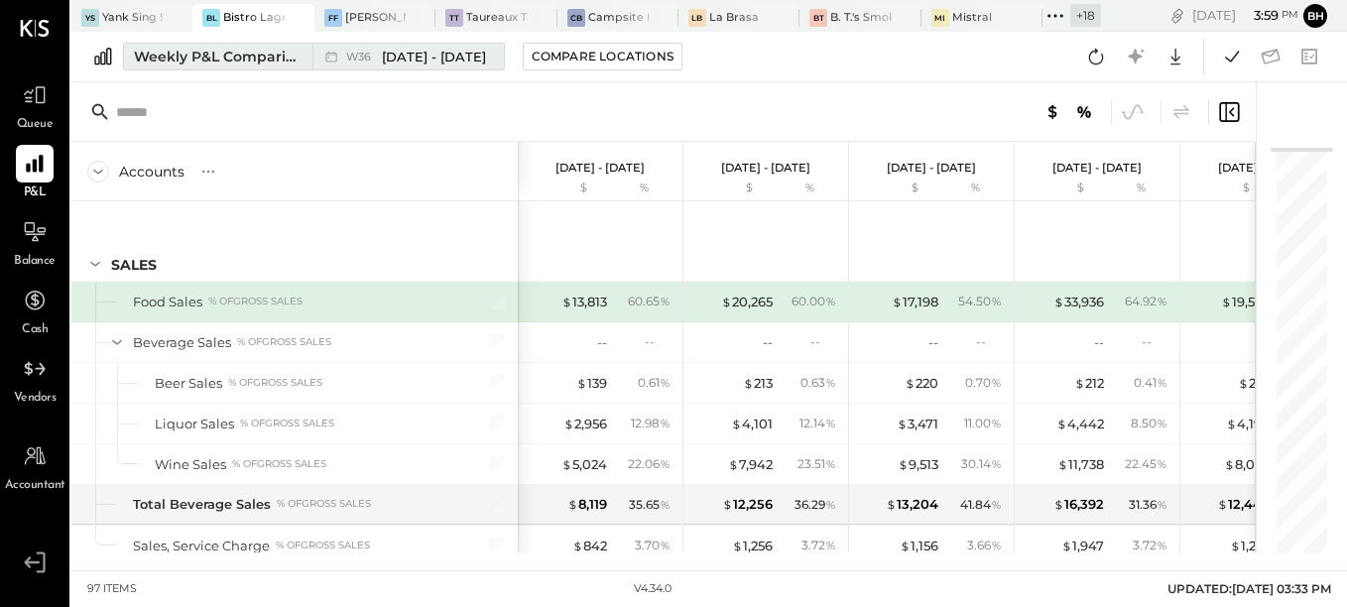
click at [196, 53] on div "Weekly P&L Comparison" at bounding box center [217, 57] width 167 height 20
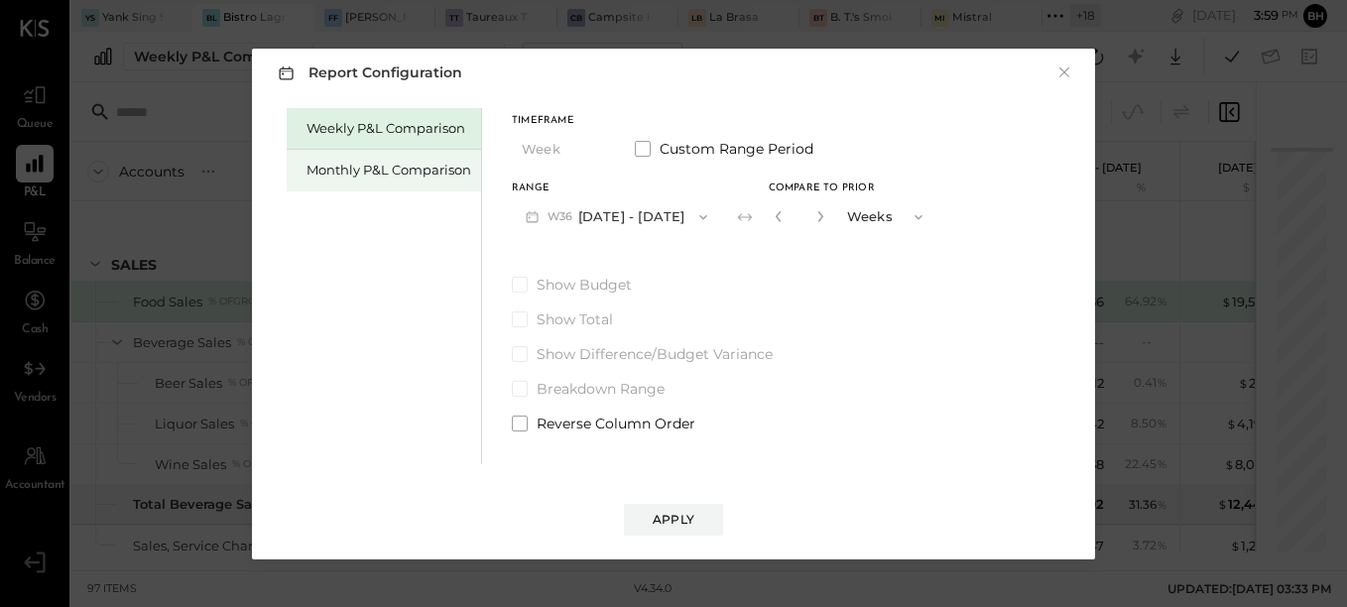
click at [328, 168] on div "Monthly P&L Comparison" at bounding box center [389, 170] width 165 height 19
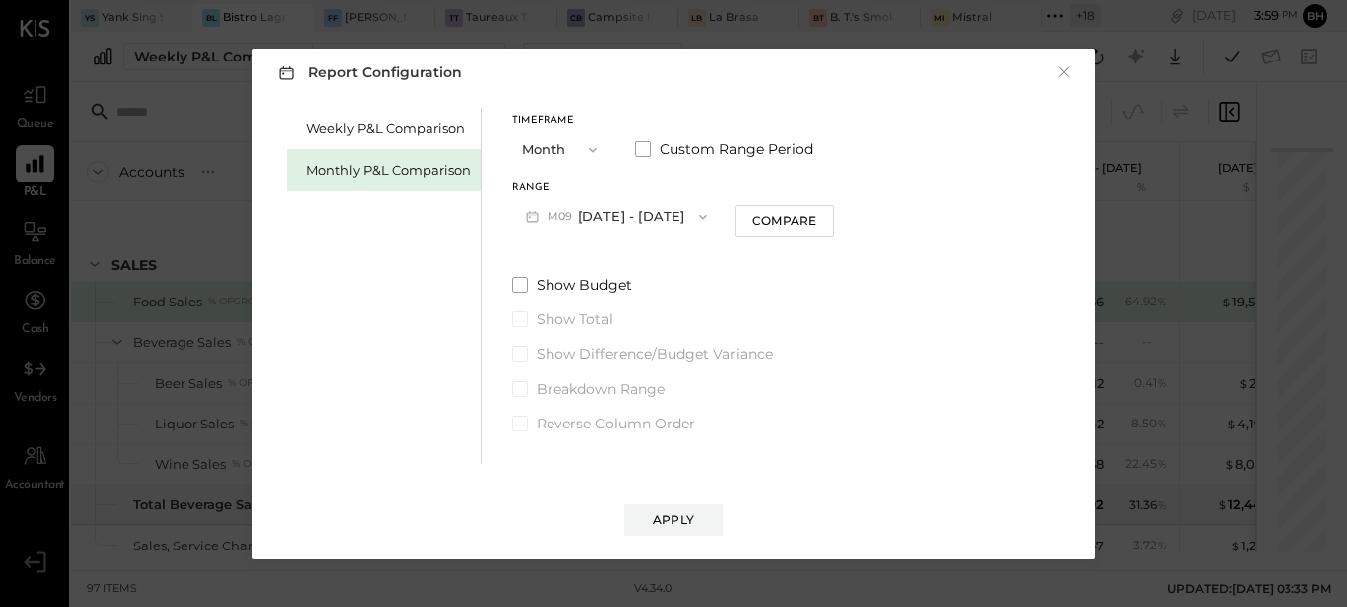
click at [621, 210] on button "M09 [DATE] - [DATE]" at bounding box center [616, 216] width 209 height 37
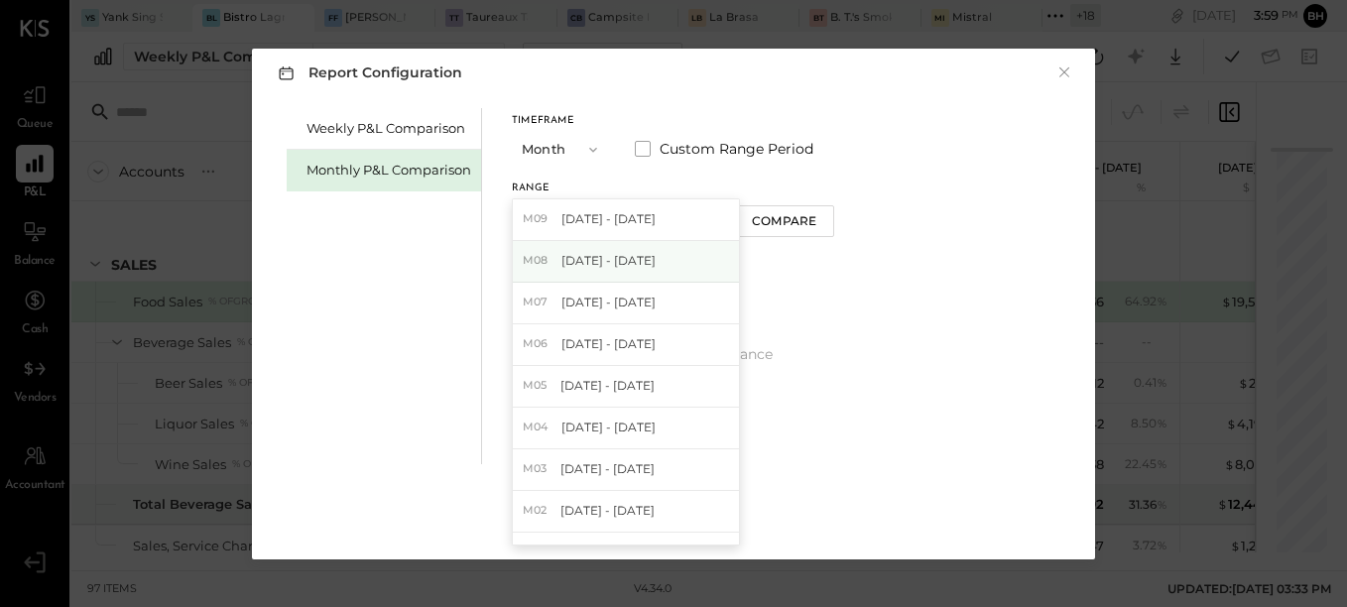
click at [597, 255] on span "[DATE] - [DATE]" at bounding box center [609, 260] width 94 height 17
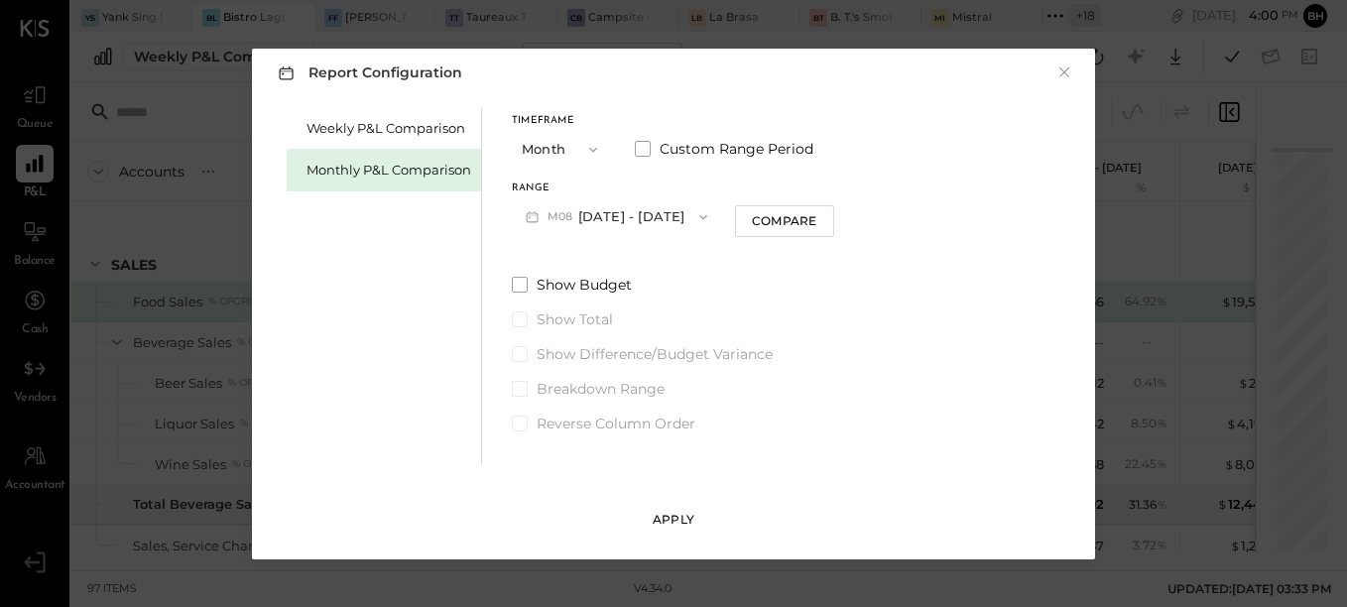
click at [671, 509] on button "Apply" at bounding box center [673, 520] width 99 height 32
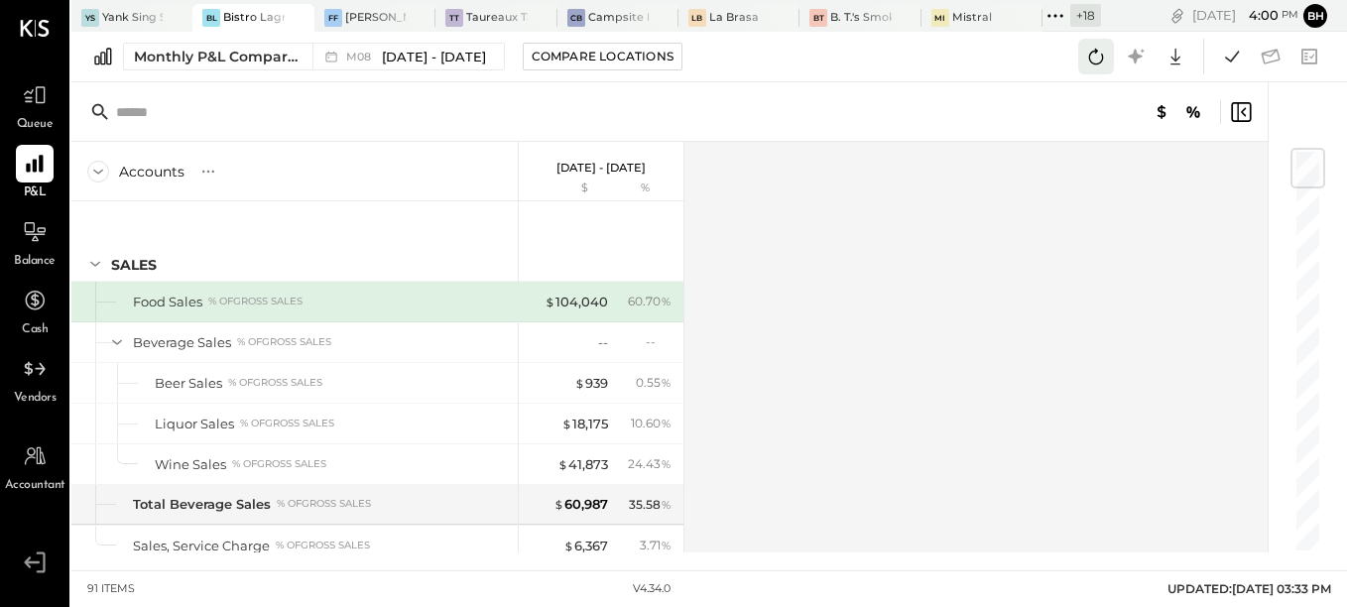
click at [1098, 66] on icon at bounding box center [1097, 57] width 26 height 26
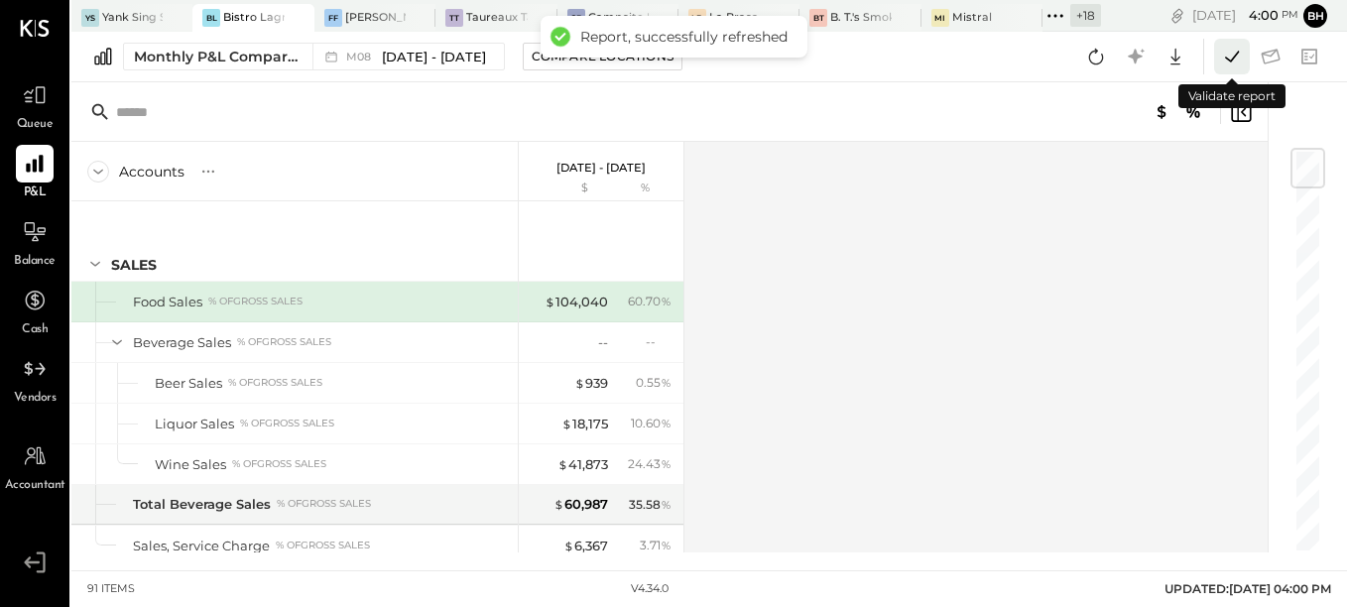
click at [1233, 55] on icon at bounding box center [1232, 57] width 26 height 26
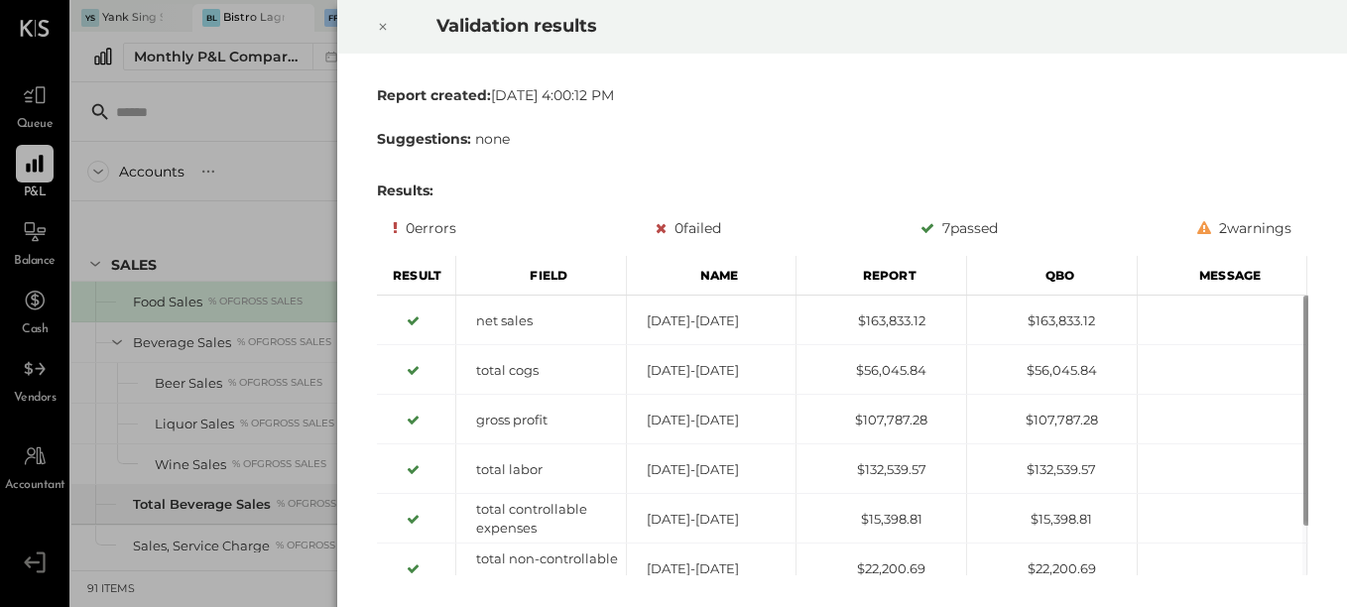
click at [379, 28] on icon at bounding box center [383, 27] width 12 height 24
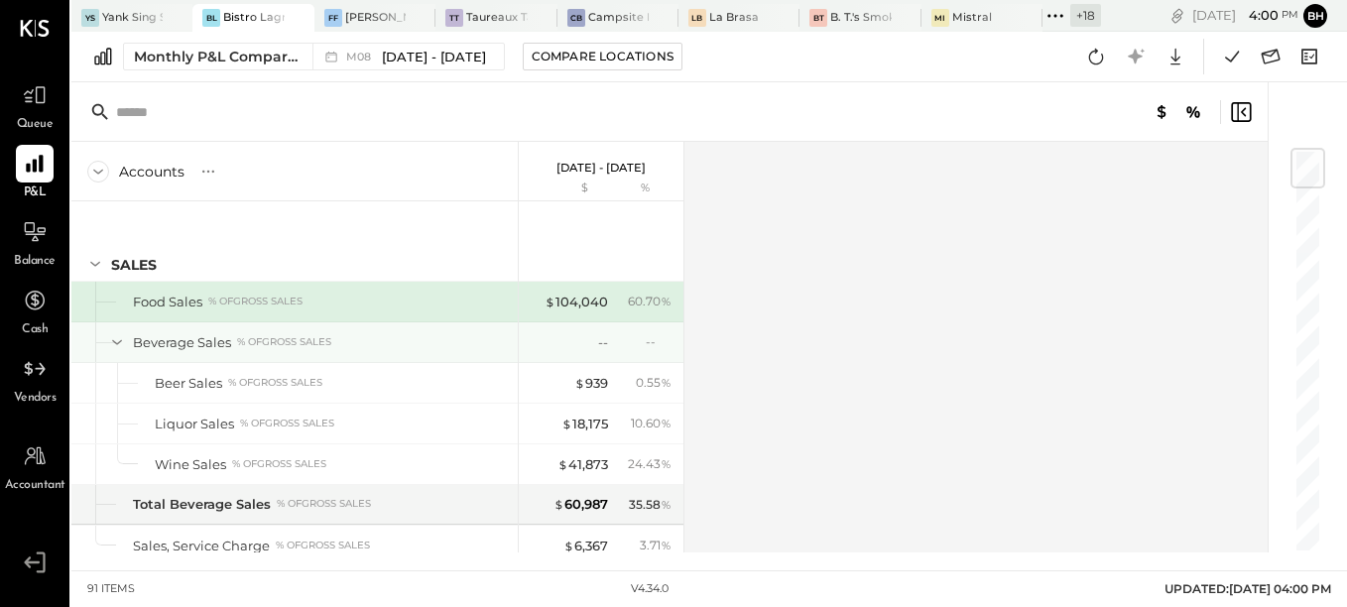
click at [536, 342] on div "--" at bounding box center [568, 342] width 79 height 19
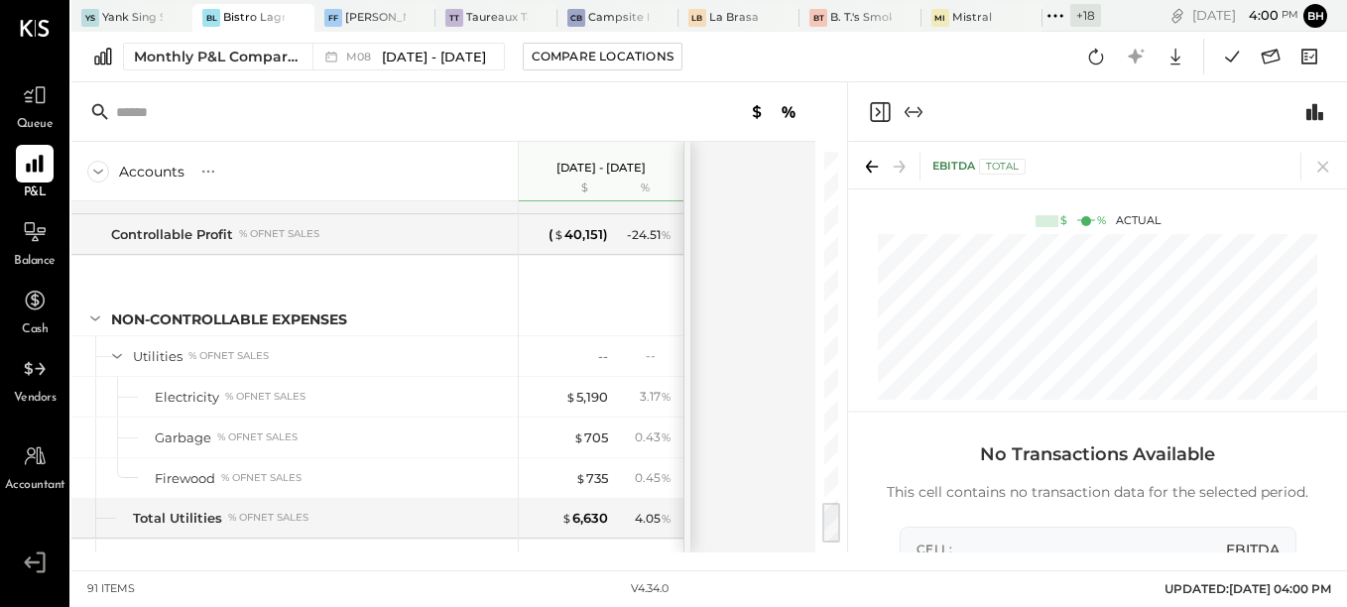
scroll to position [3109, 0]
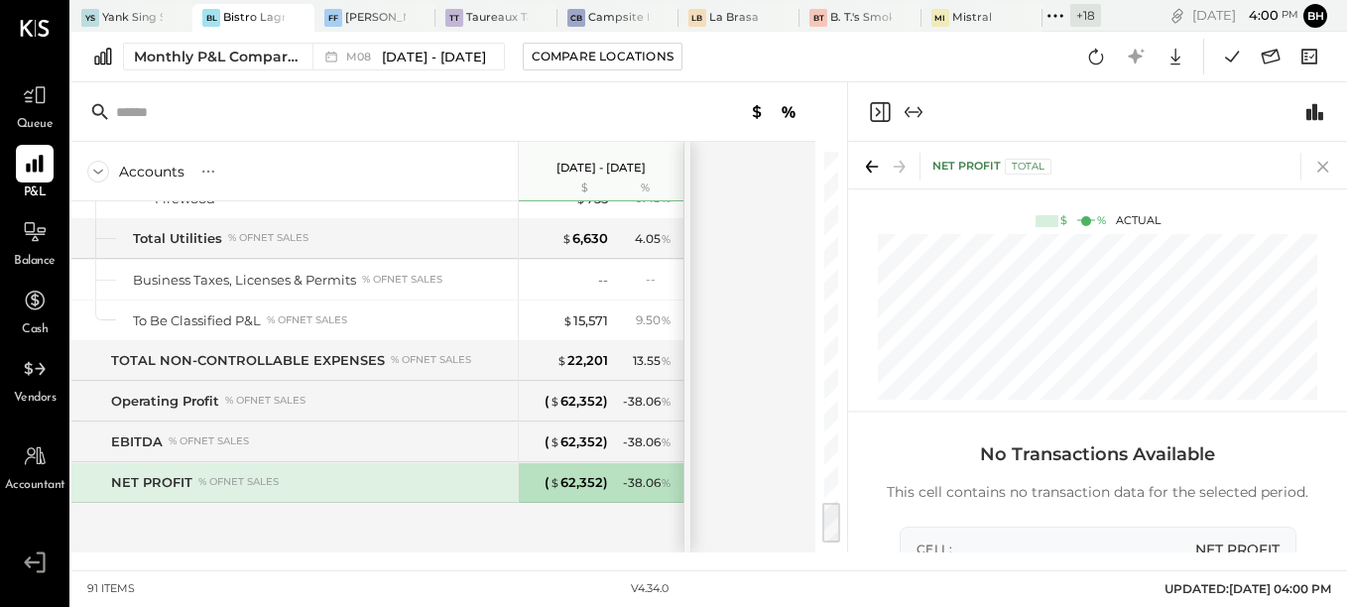
click at [1325, 166] on icon at bounding box center [1323, 167] width 11 height 11
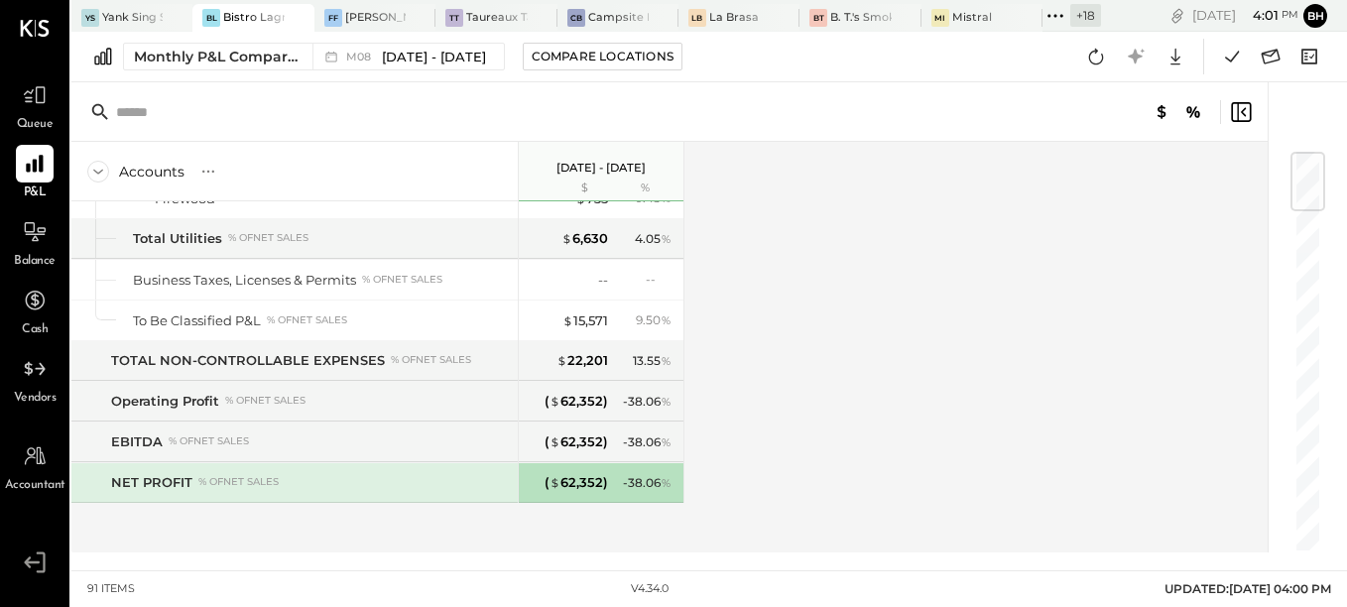
click at [838, 334] on div "Accounts S % GL [DATE] - [DATE] $ % SALES Food Sales % of GROSS SALES Beverage …" at bounding box center [671, 347] width 1200 height 411
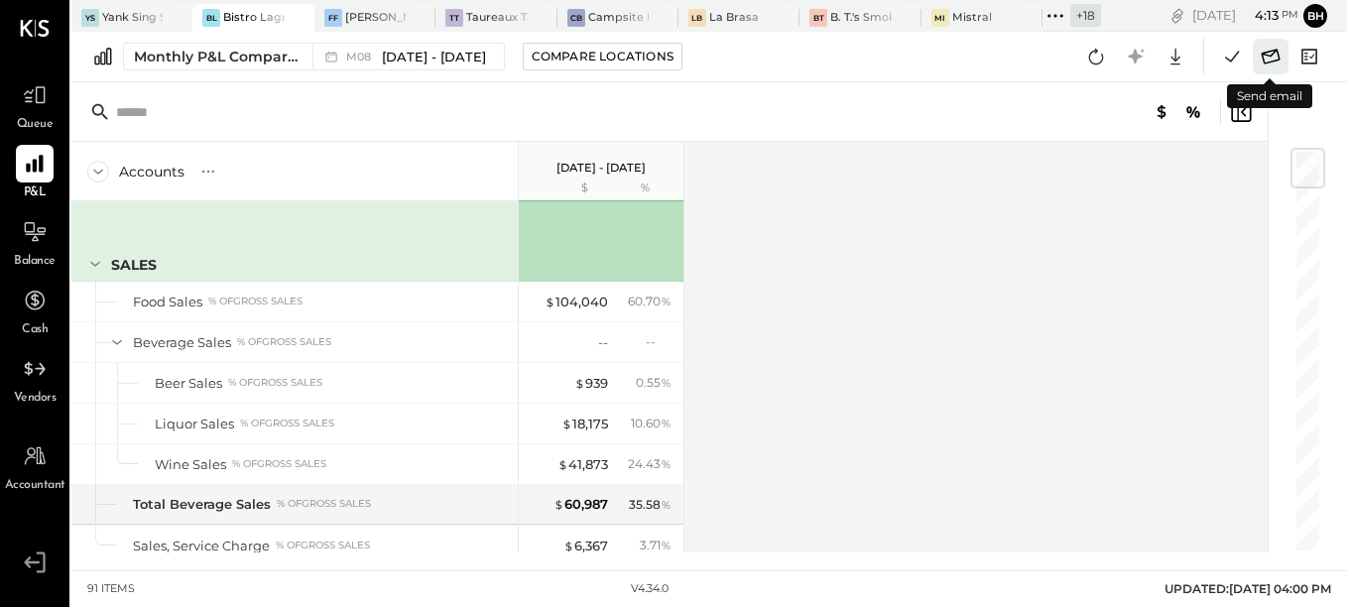
click at [1270, 57] on icon at bounding box center [1271, 56] width 19 height 15
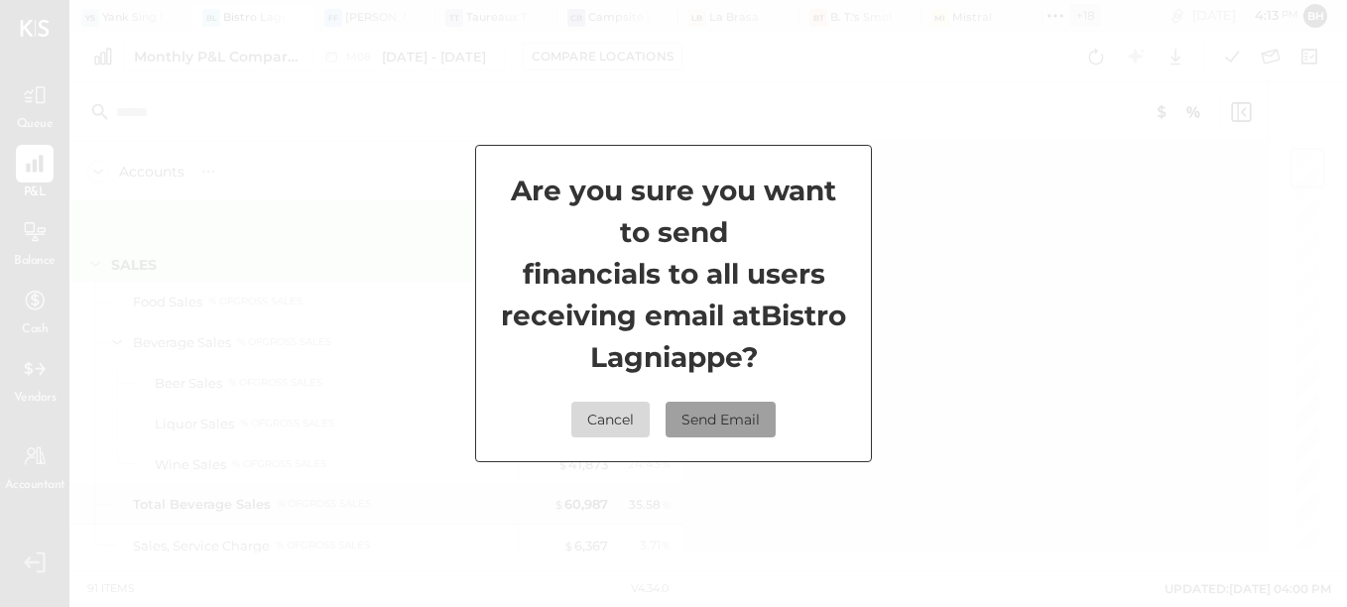
click at [700, 416] on button "Send Email" at bounding box center [721, 420] width 110 height 36
